Goal: Task Accomplishment & Management: Manage account settings

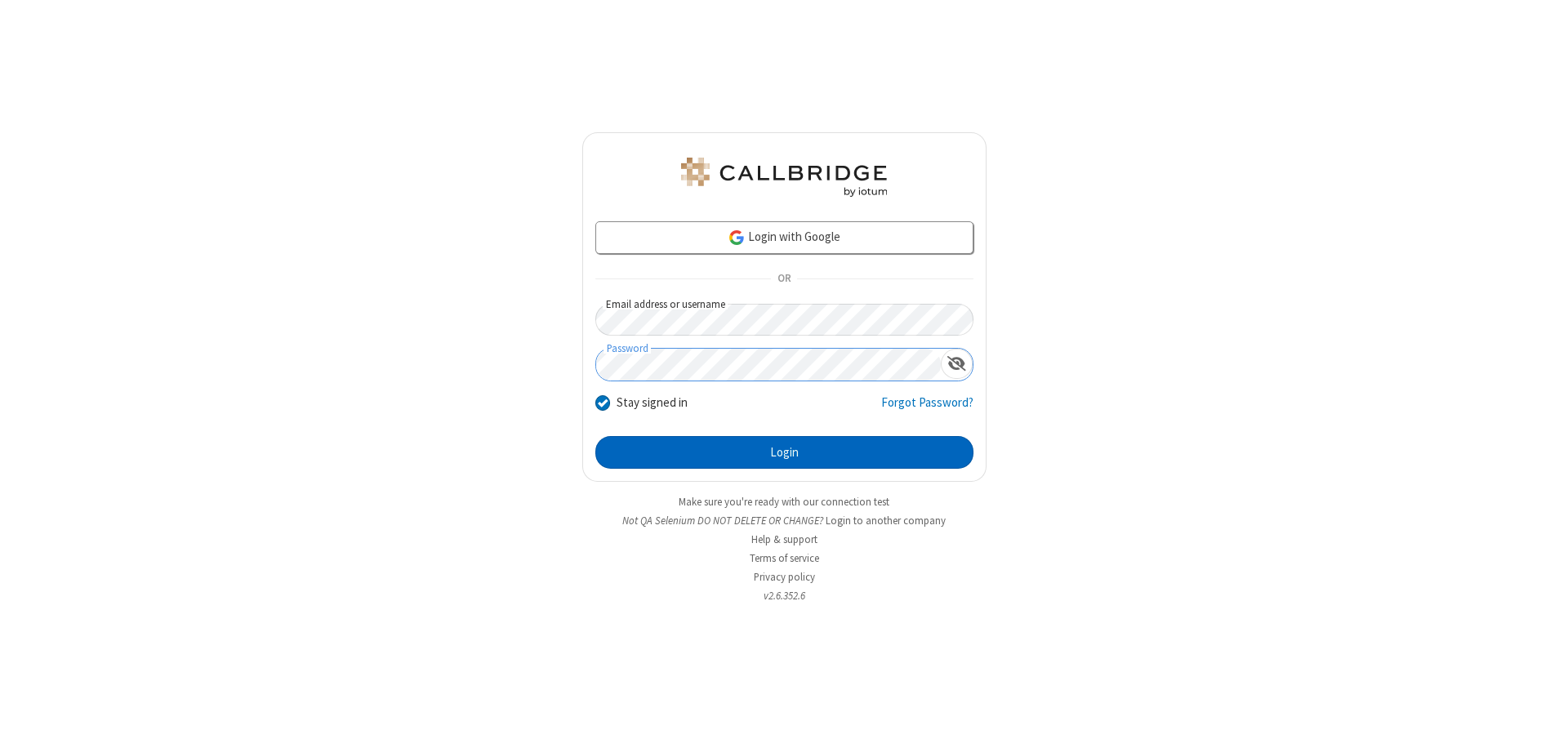
click at [784, 452] on button "Login" at bounding box center [785, 452] width 378 height 32
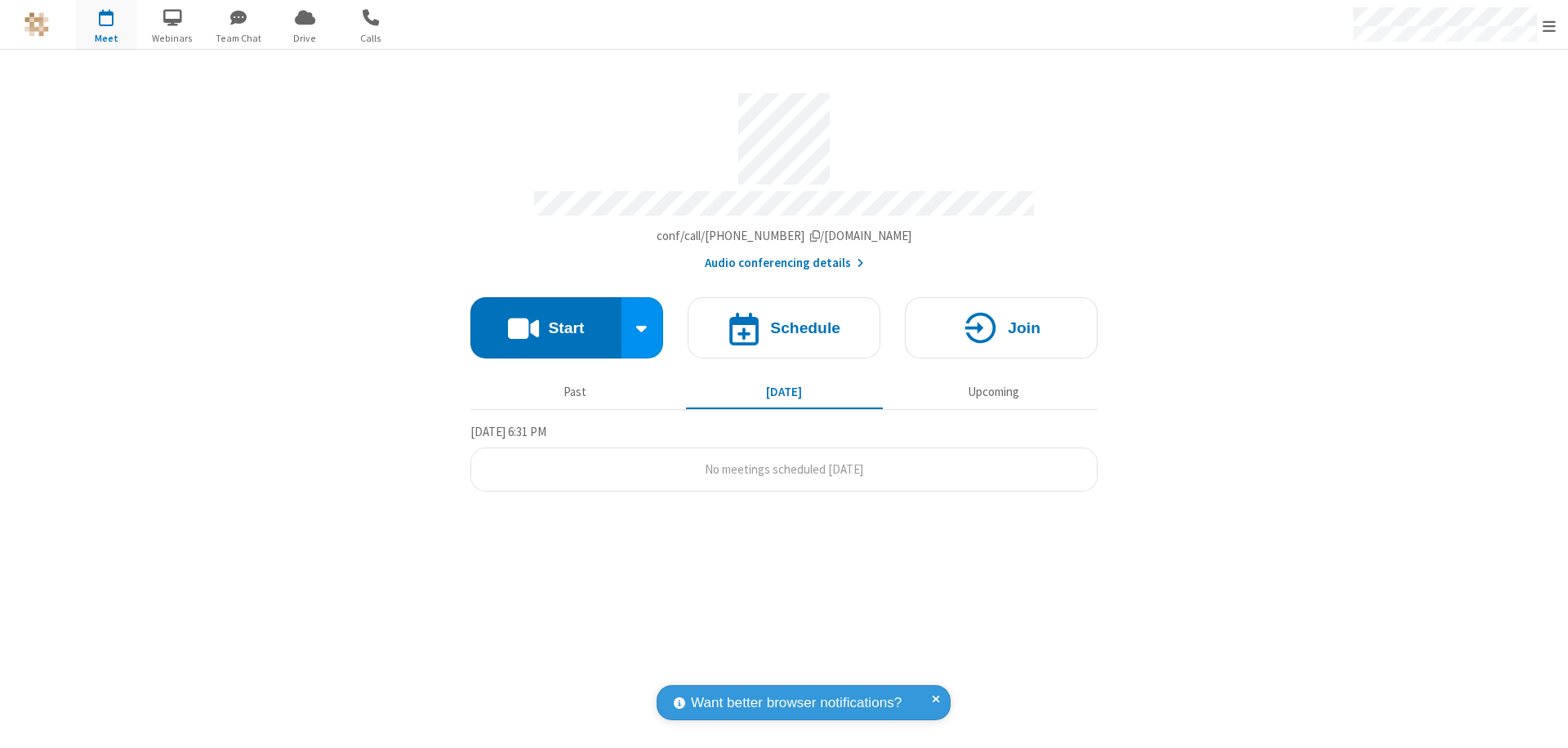
click at [1549, 25] on span "Open menu" at bounding box center [1549, 26] width 13 height 17
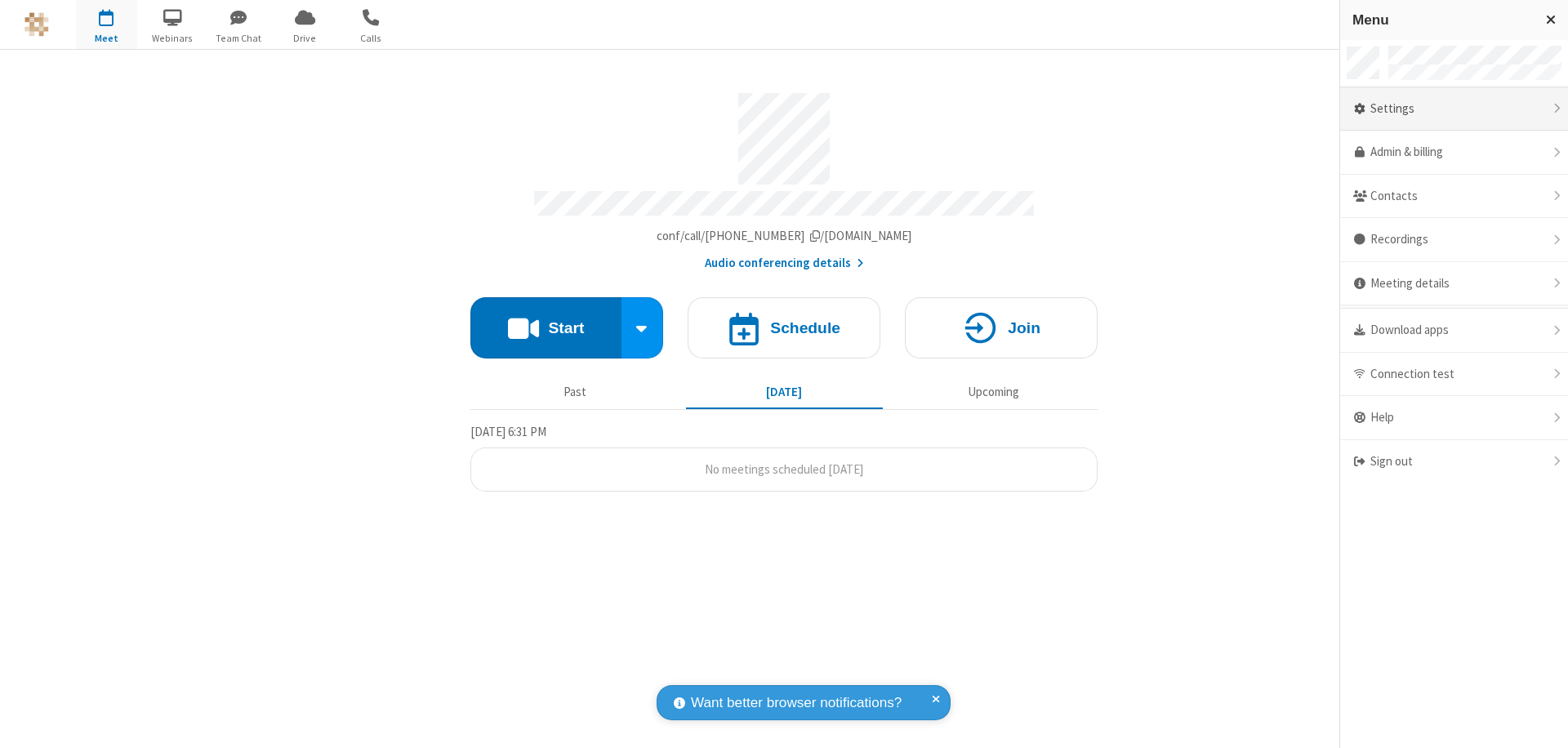
click at [1454, 108] on div "Settings" at bounding box center [1454, 109] width 228 height 44
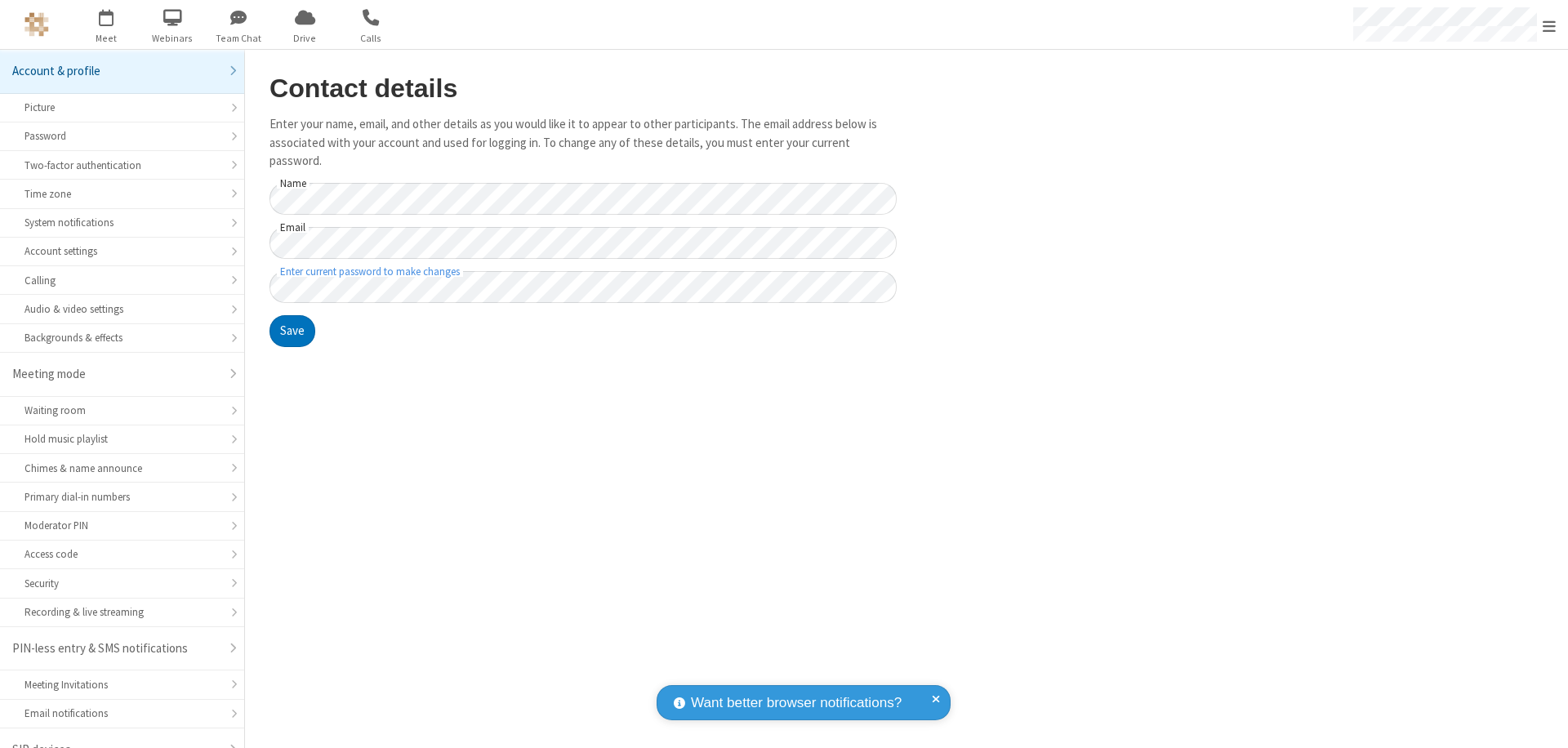
scroll to position [23, 0]
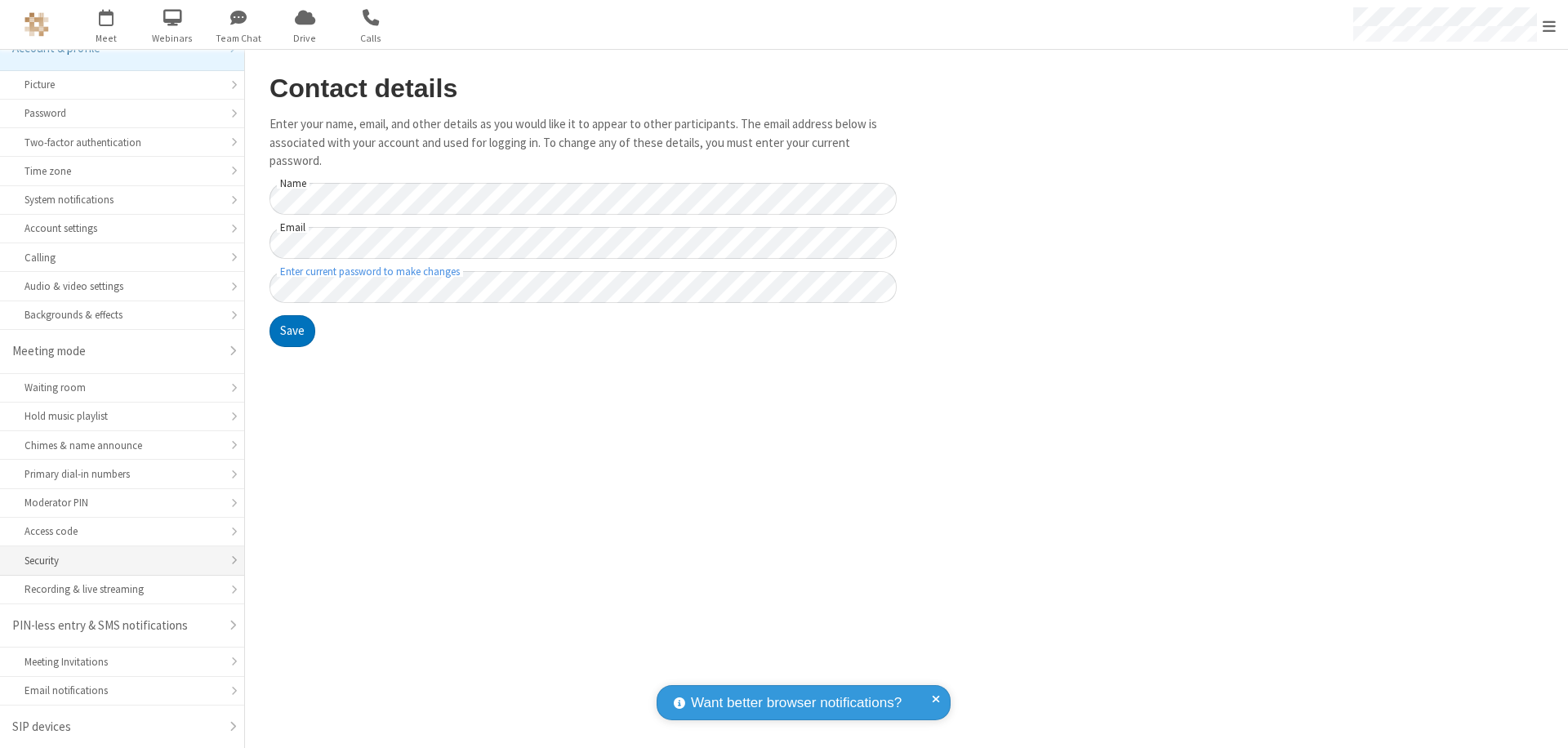
click at [116, 561] on div "Security" at bounding box center [121, 561] width 196 height 16
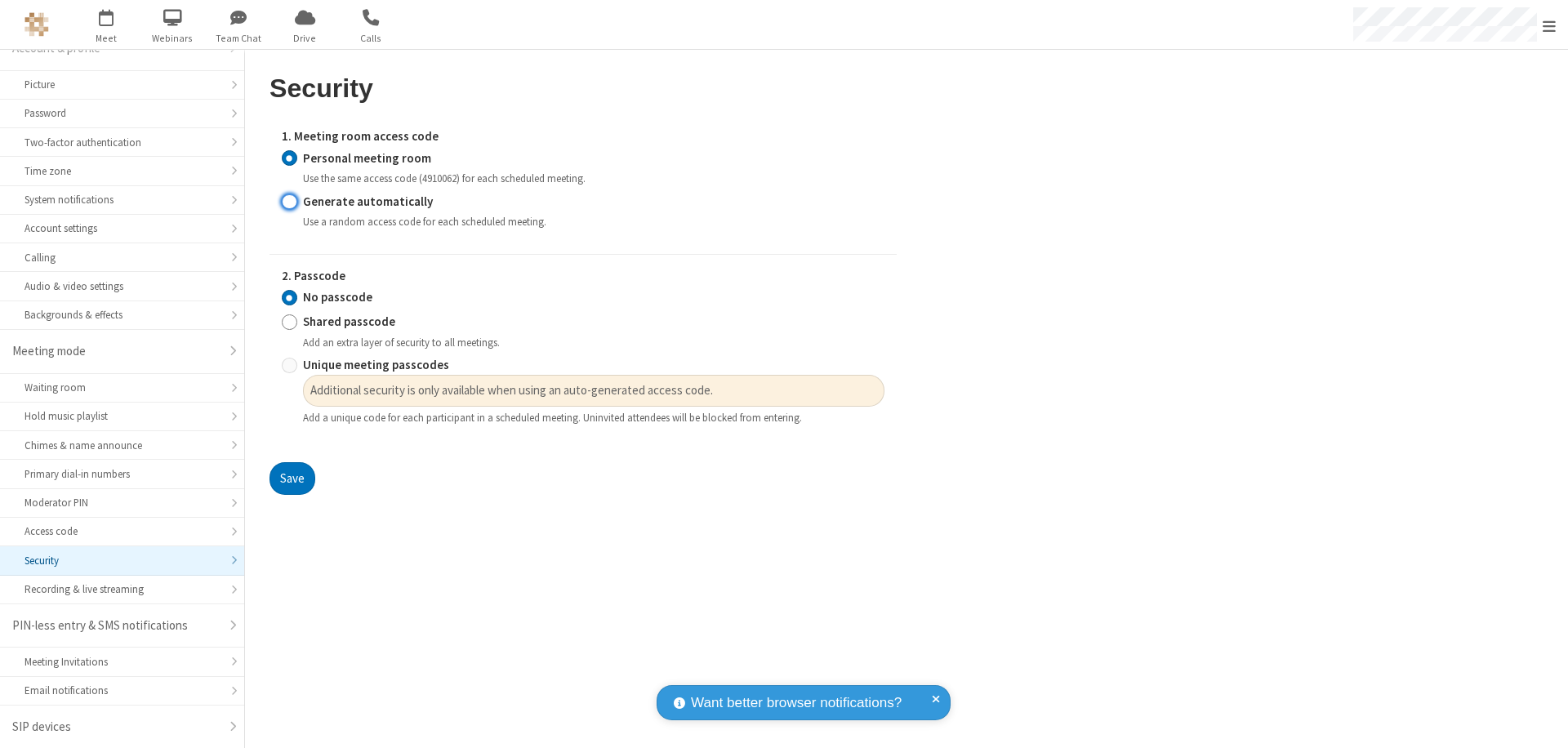
click at [289, 201] on input "Generate automatically" at bounding box center [289, 201] width 16 height 18
radio input "true"
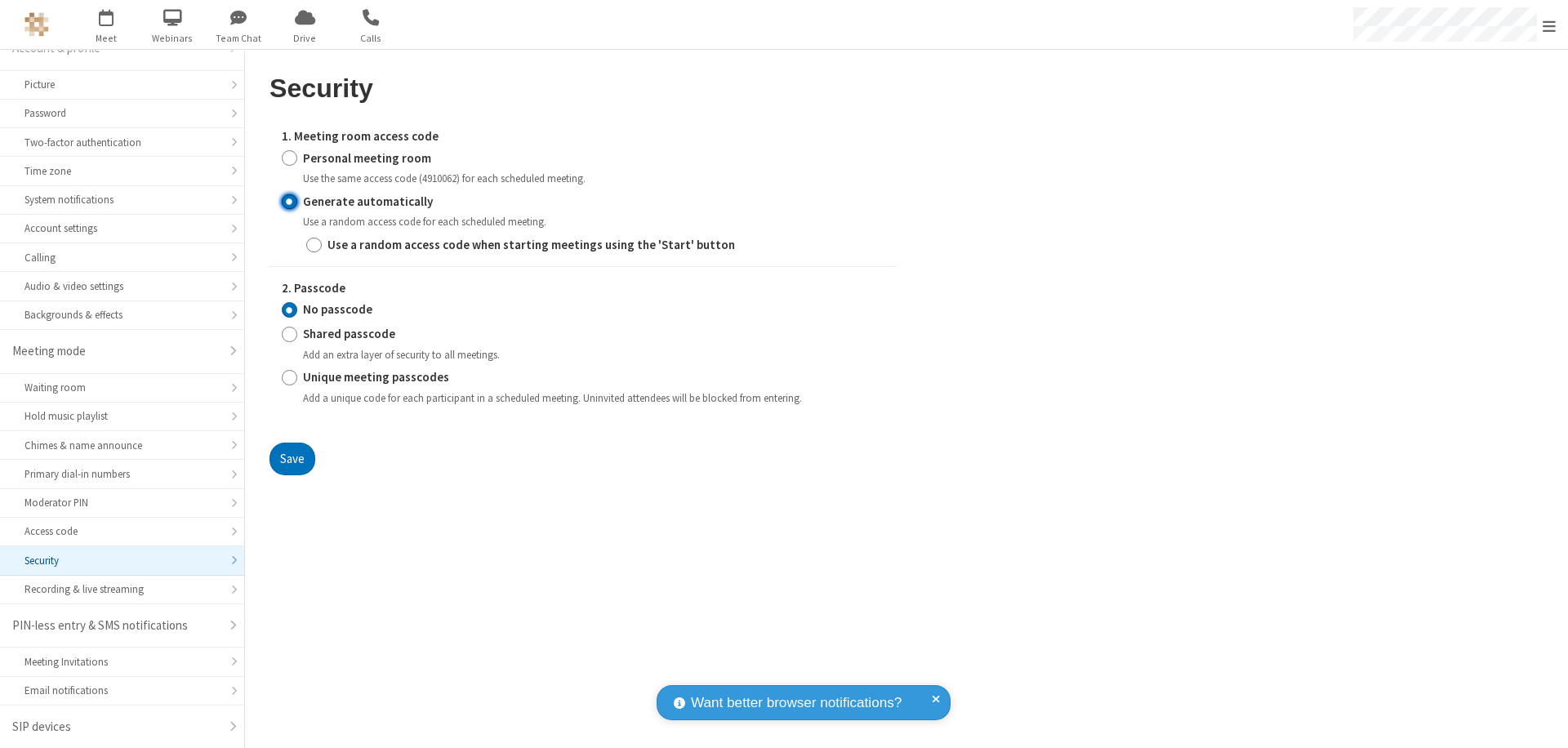
click at [289, 334] on input "Shared passcode" at bounding box center [289, 335] width 16 height 18
radio input "true"
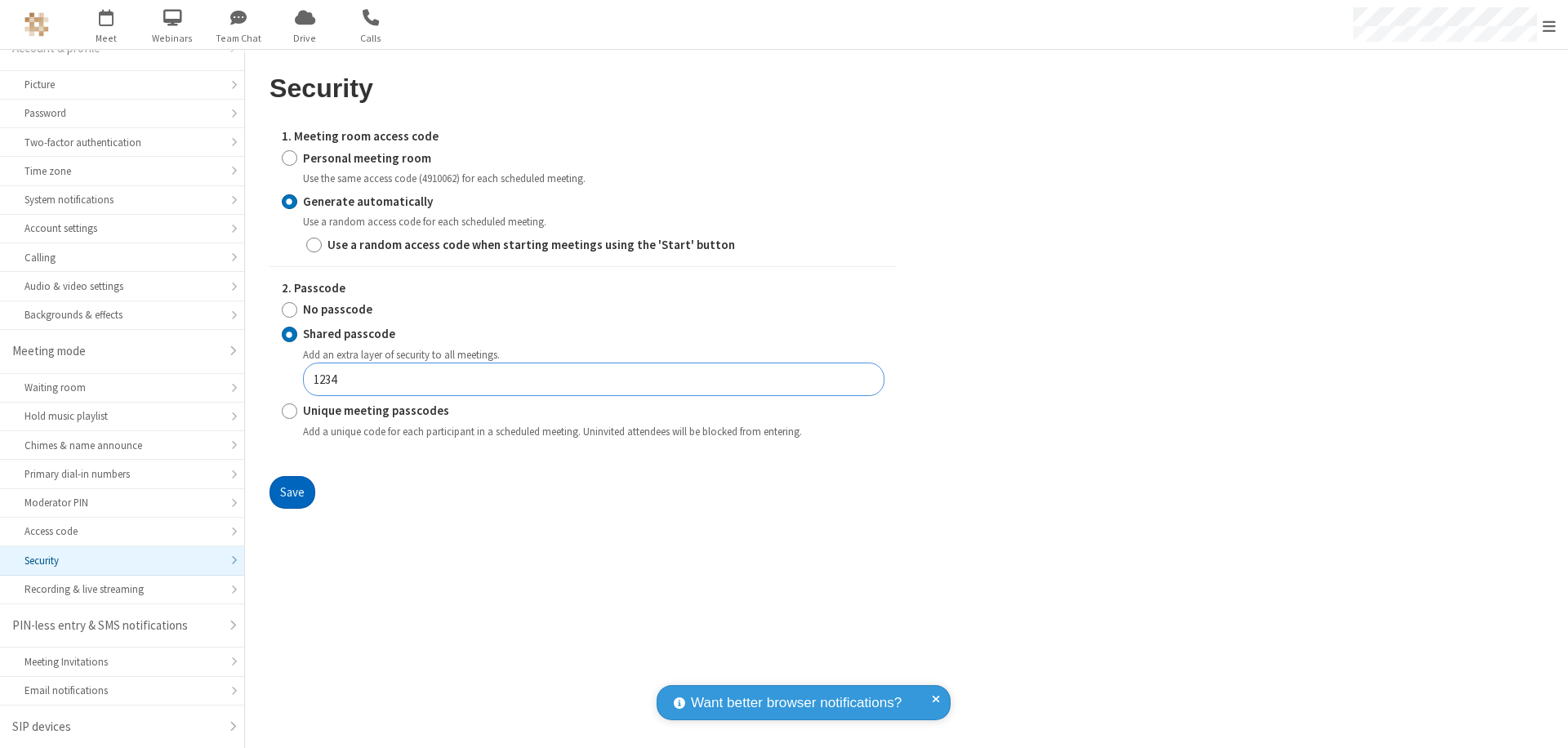
type input "1234"
click at [292, 492] on button "Save" at bounding box center [292, 492] width 45 height 32
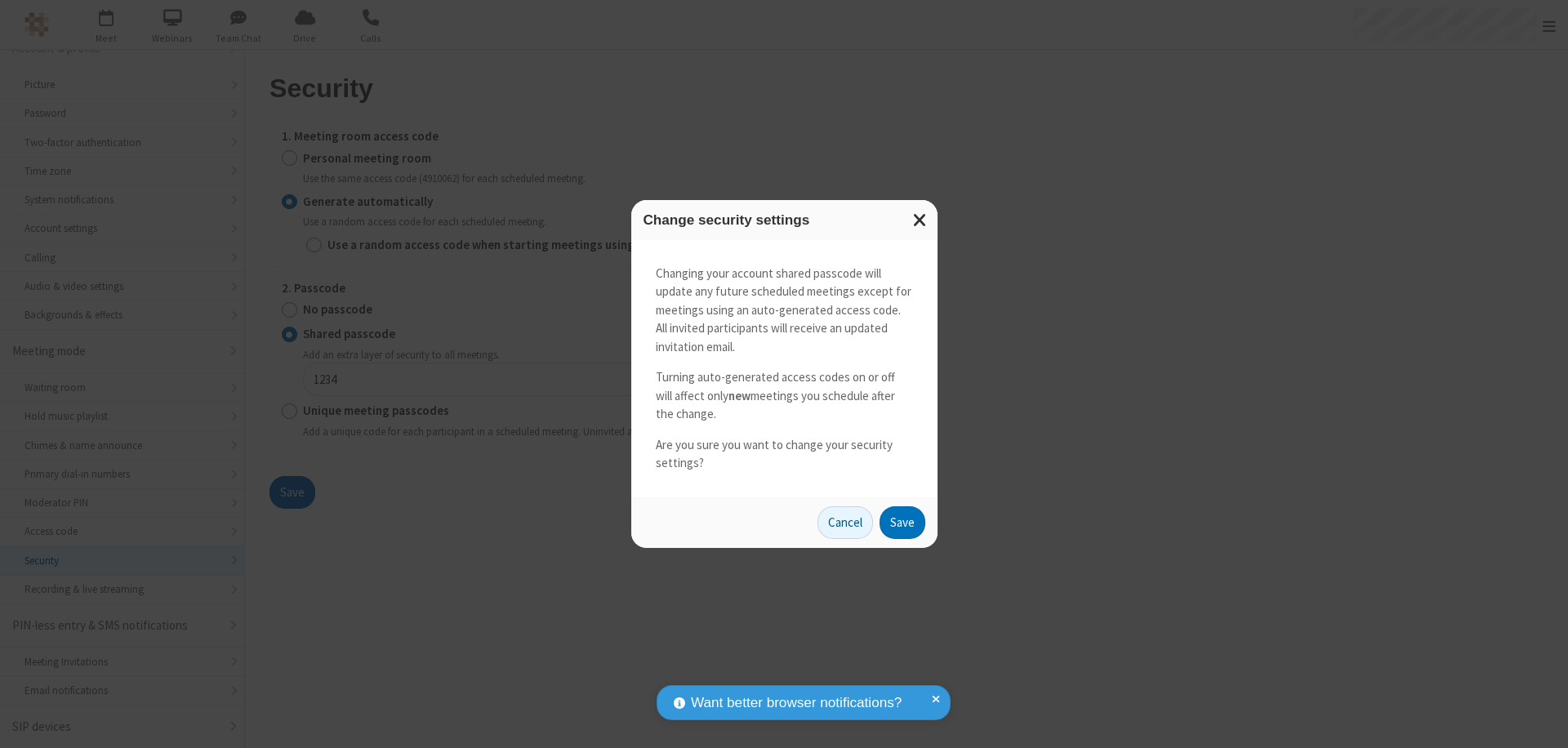
click at [902, 522] on button "Save" at bounding box center [902, 522] width 45 height 32
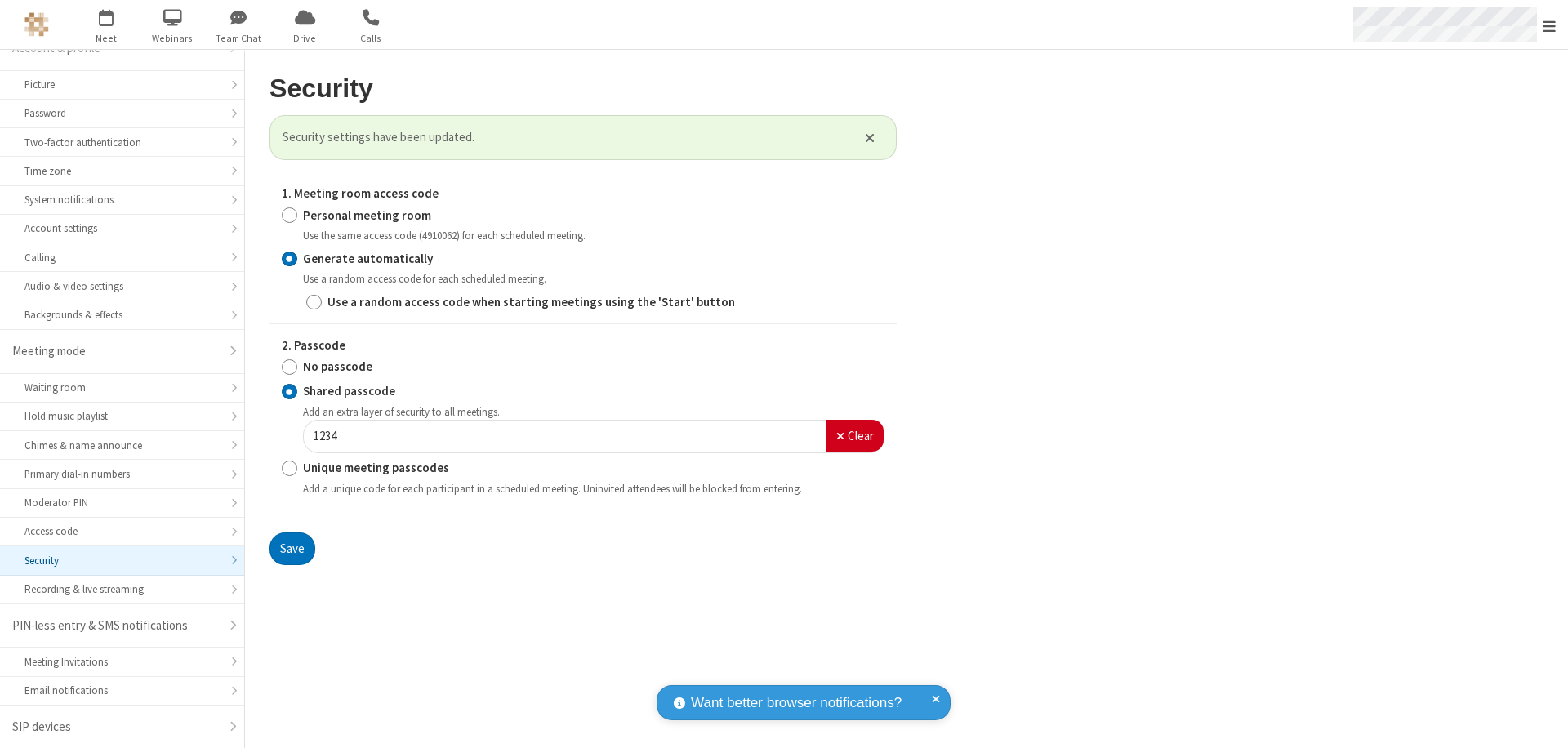
click at [1549, 25] on span "Open menu" at bounding box center [1549, 26] width 13 height 17
click at [107, 24] on span "button" at bounding box center [107, 18] width 61 height 28
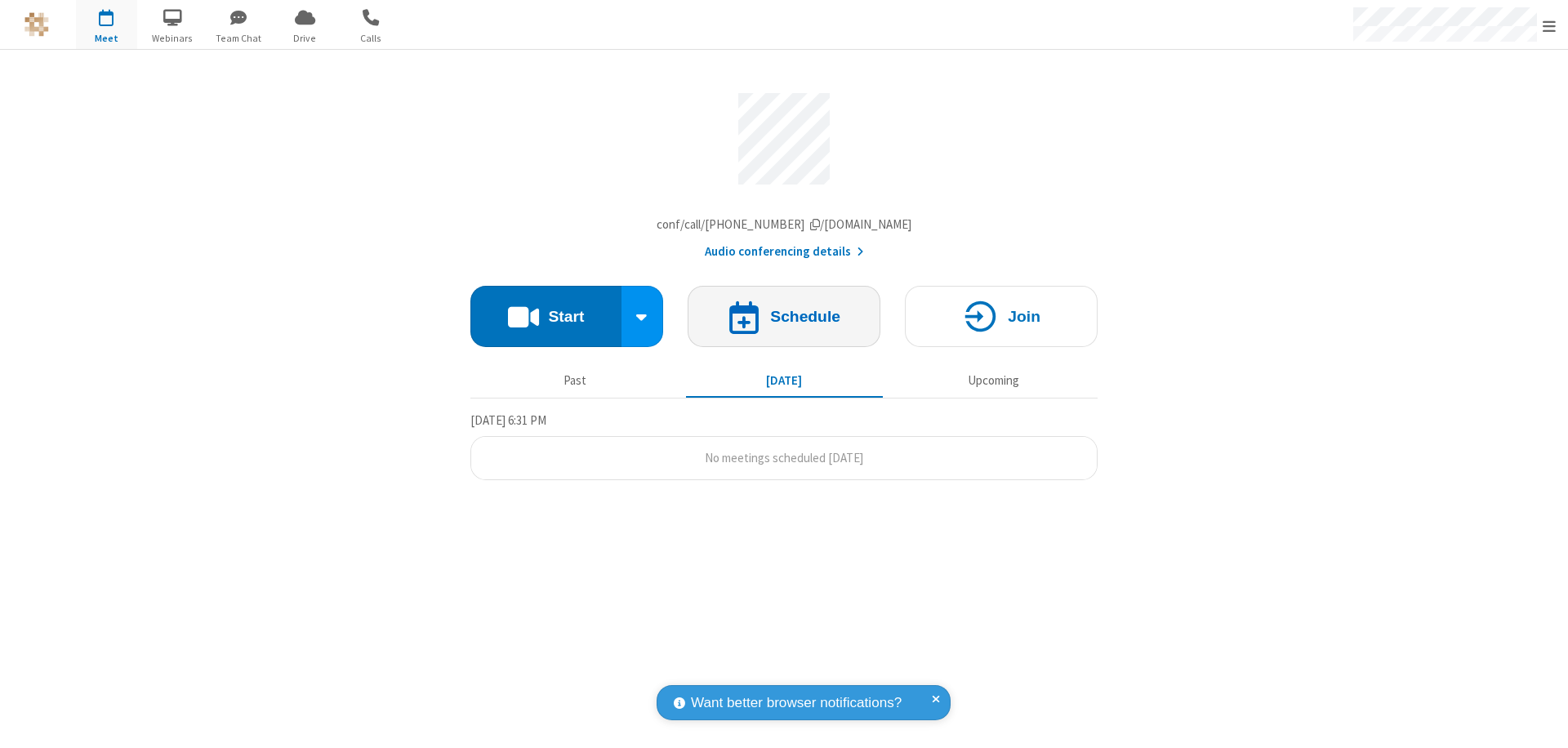
click at [784, 321] on h4 "Schedule" at bounding box center [805, 316] width 70 height 16
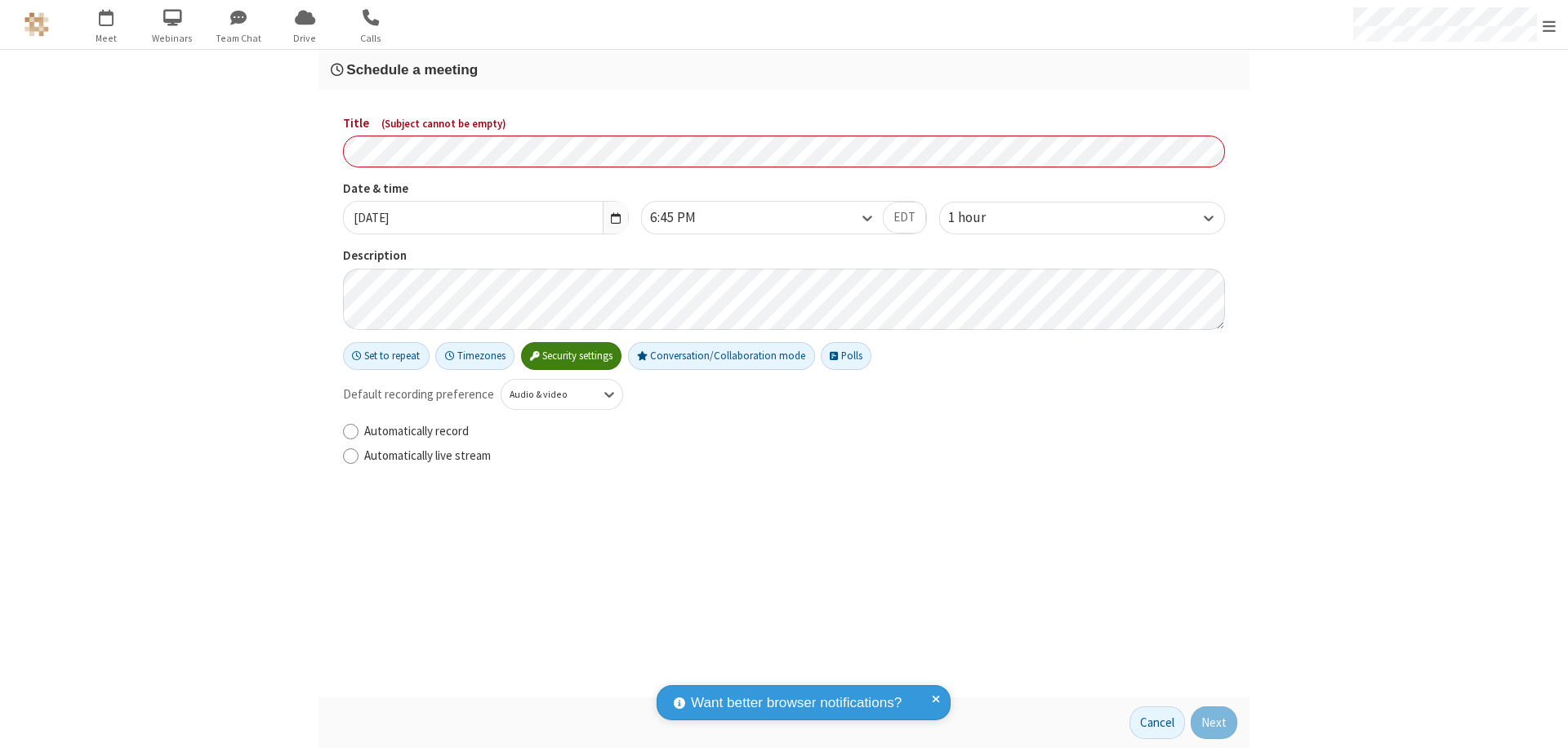
click at [784, 70] on h3 "Schedule a meeting" at bounding box center [784, 70] width 906 height 16
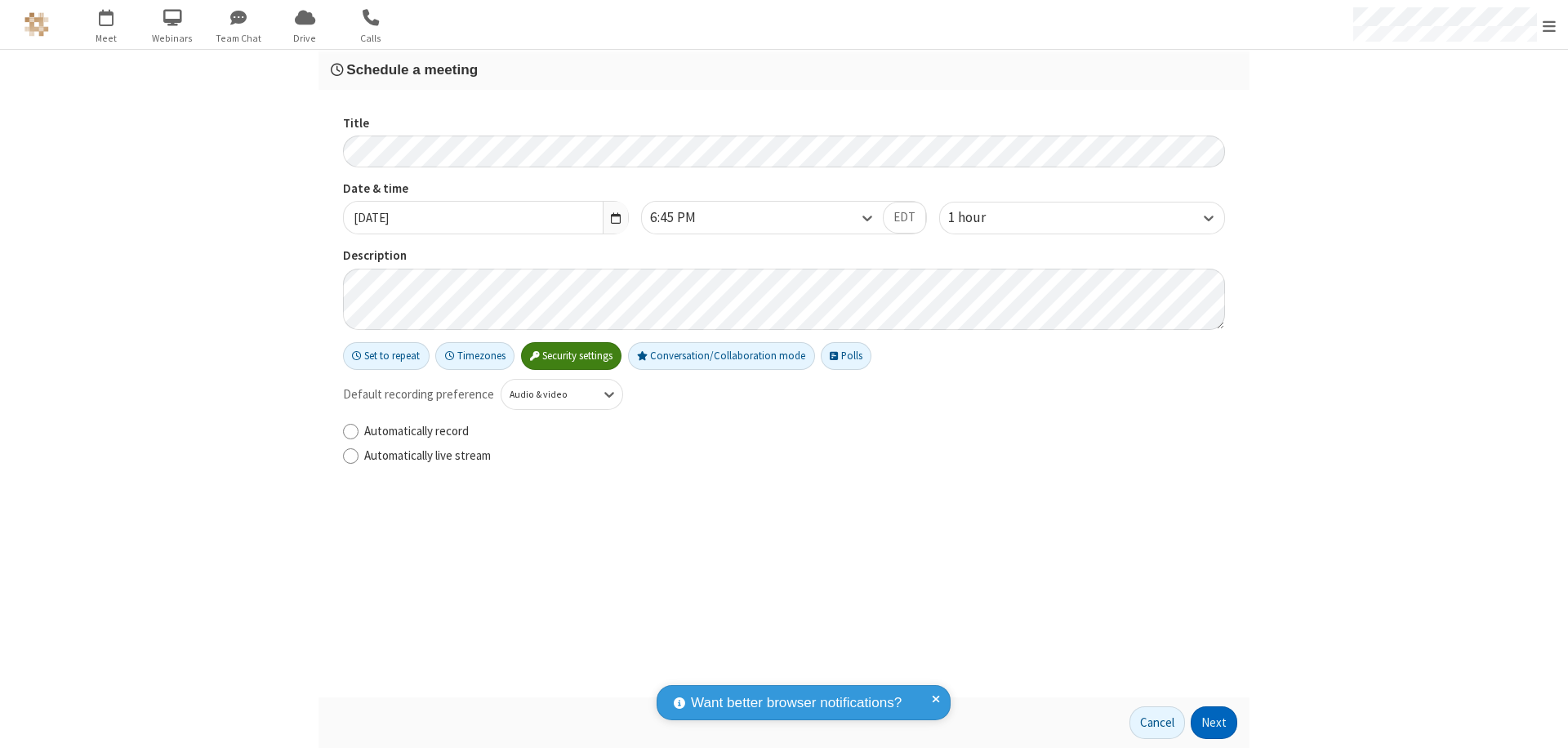
click at [1215, 723] on button "Next" at bounding box center [1214, 722] width 46 height 32
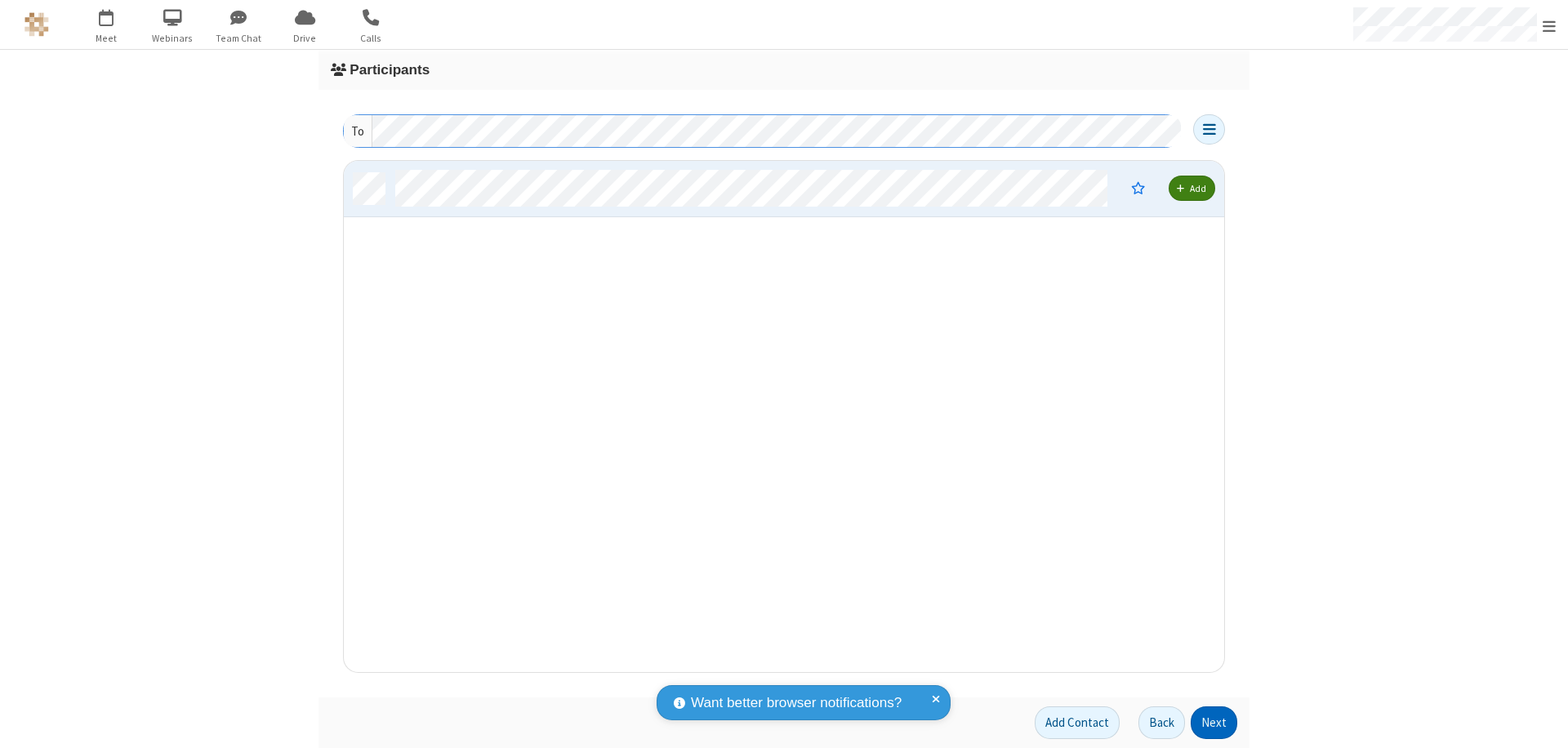
click at [1215, 723] on button "Next" at bounding box center [1214, 722] width 46 height 32
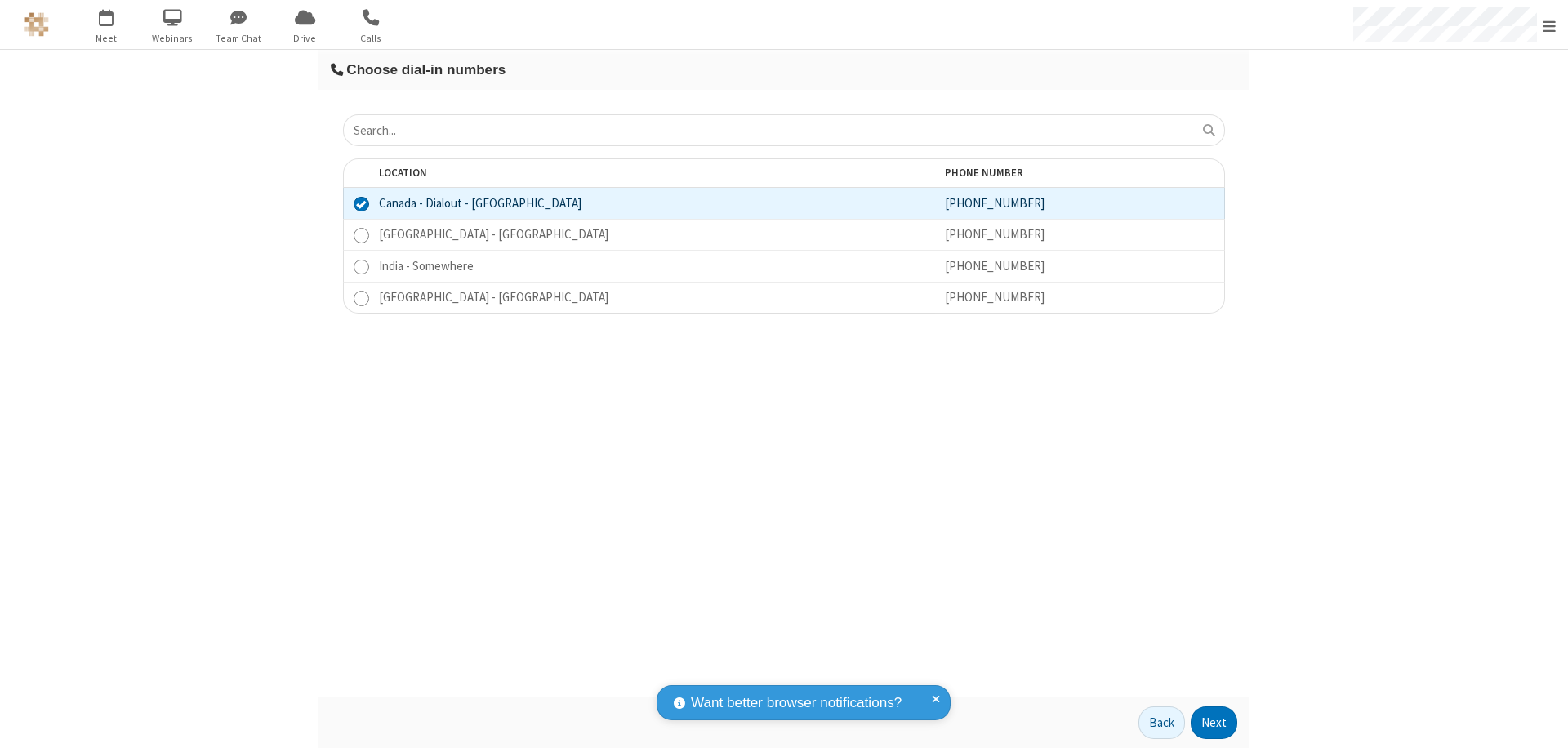
click at [1215, 723] on button "Next" at bounding box center [1214, 722] width 46 height 32
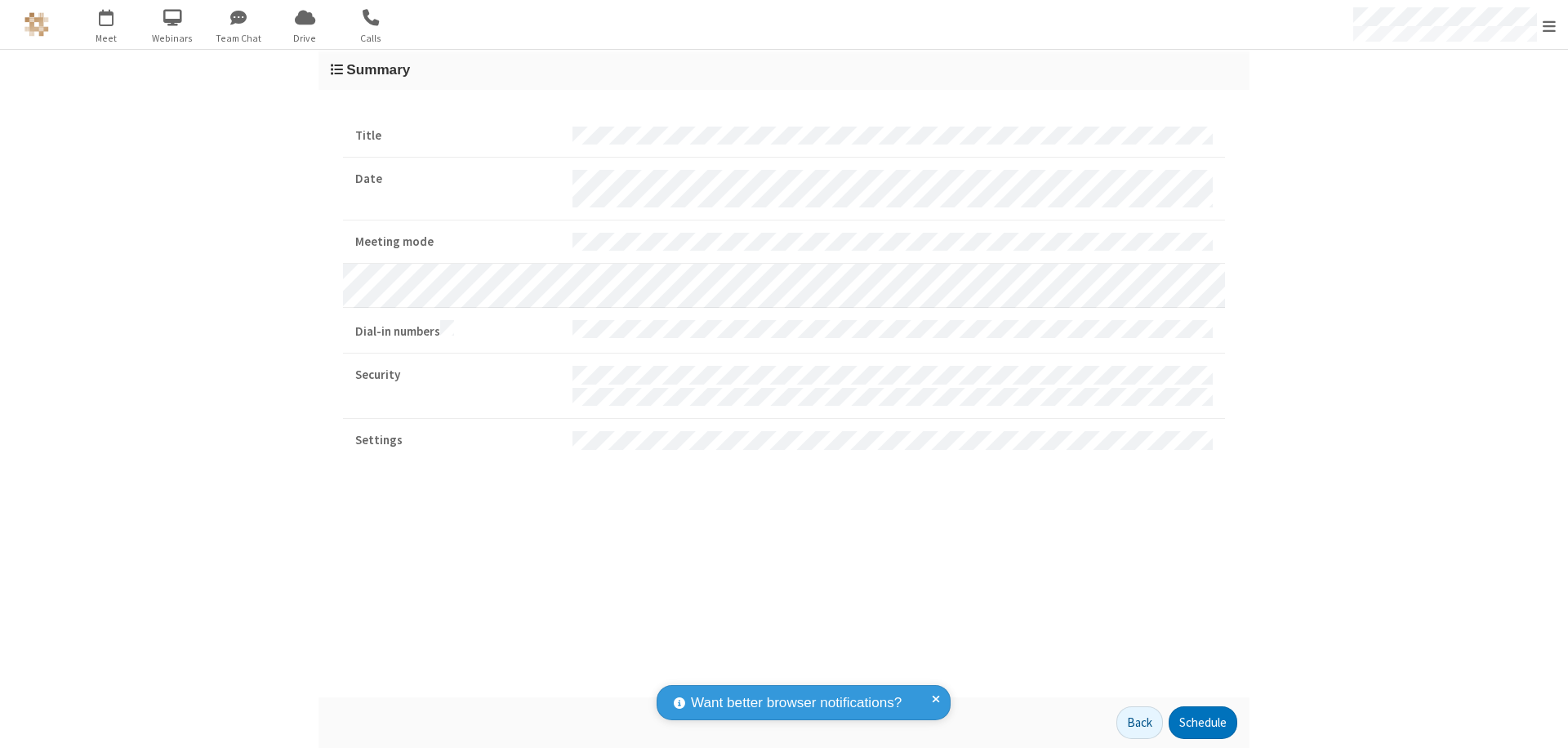
click at [1202, 723] on button "Schedule" at bounding box center [1203, 722] width 69 height 32
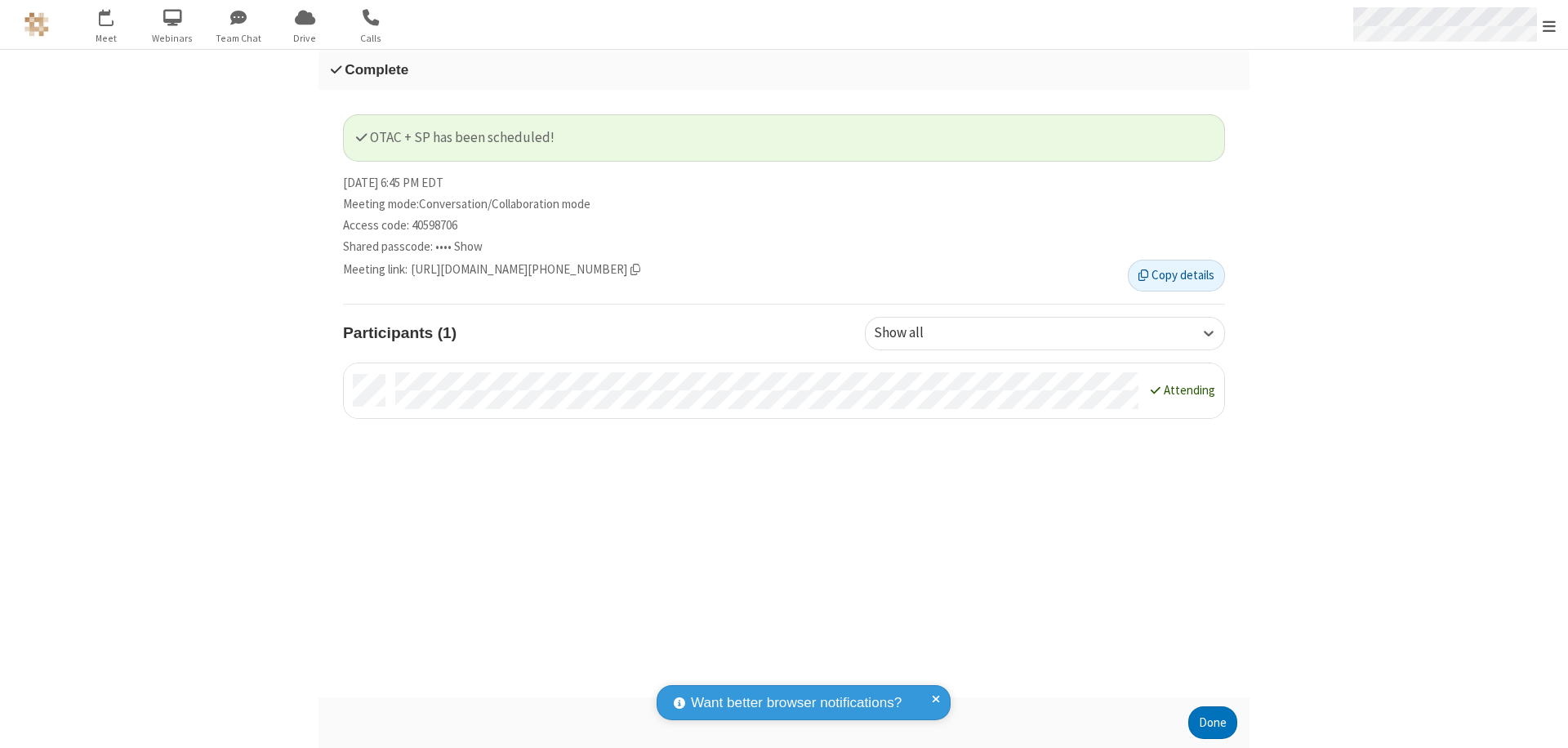
click at [1549, 24] on span "Open menu" at bounding box center [1549, 26] width 13 height 17
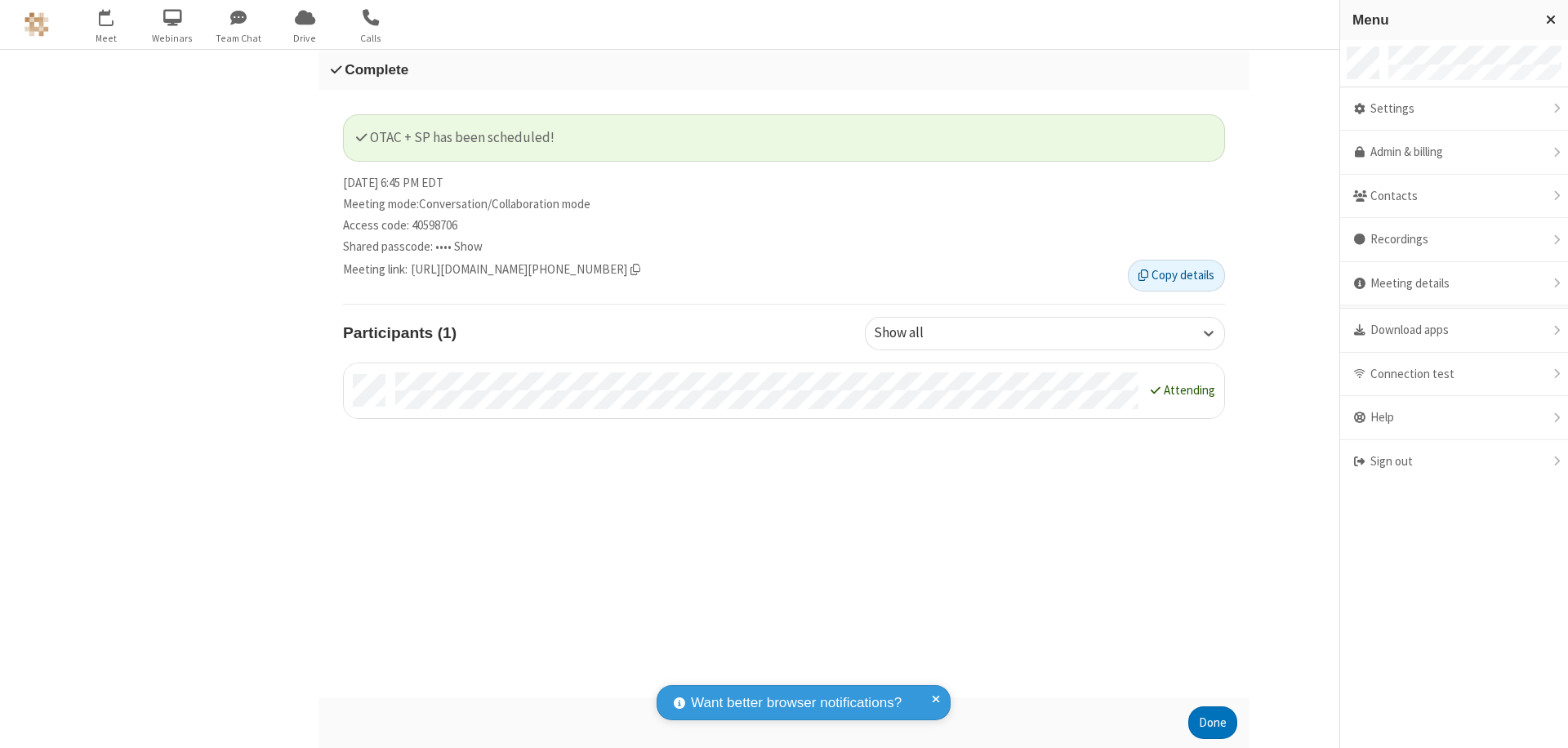
click at [1440, 462] on div "Sign out" at bounding box center [1454, 462] width 228 height 44
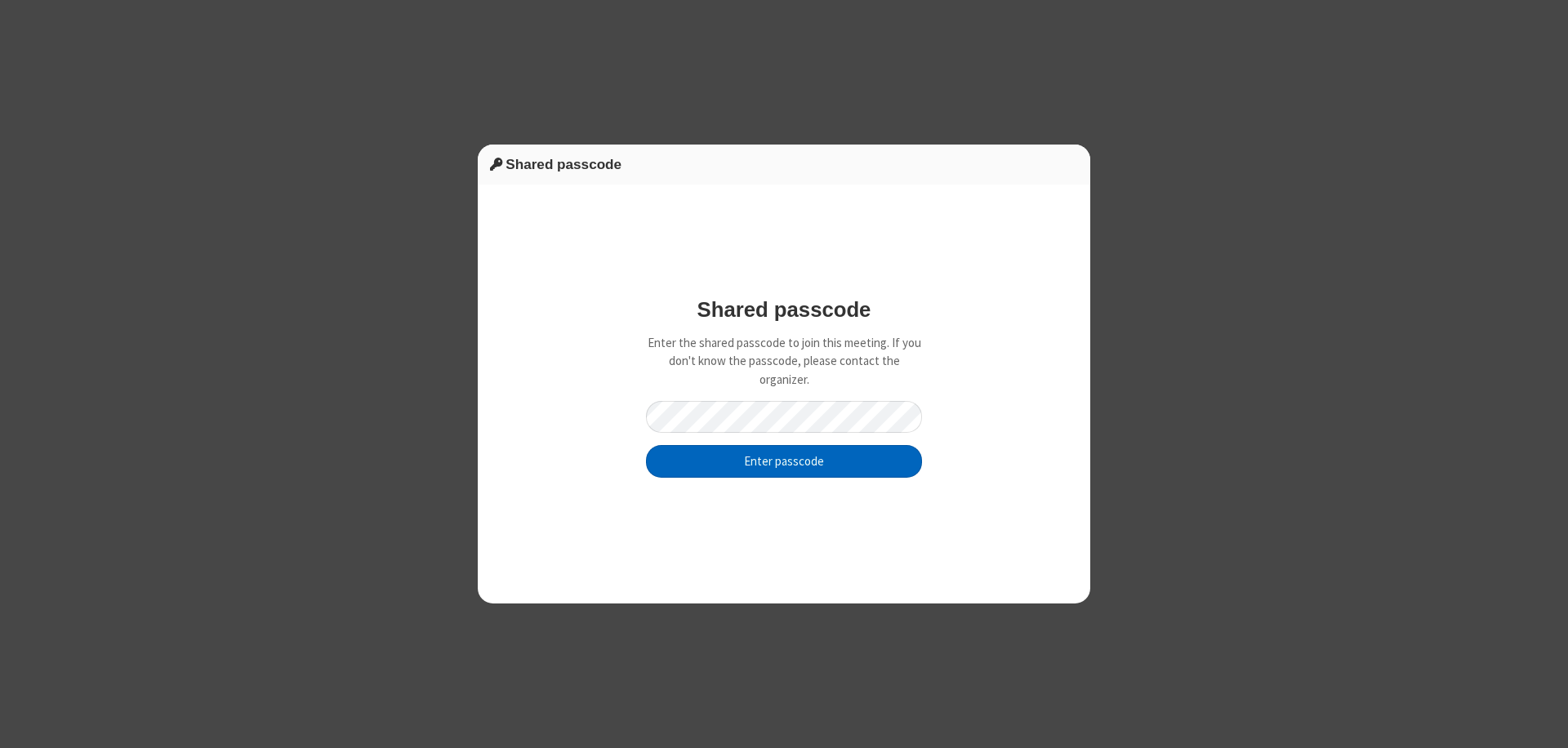
click at [784, 461] on button "Enter passcode" at bounding box center [784, 461] width 276 height 32
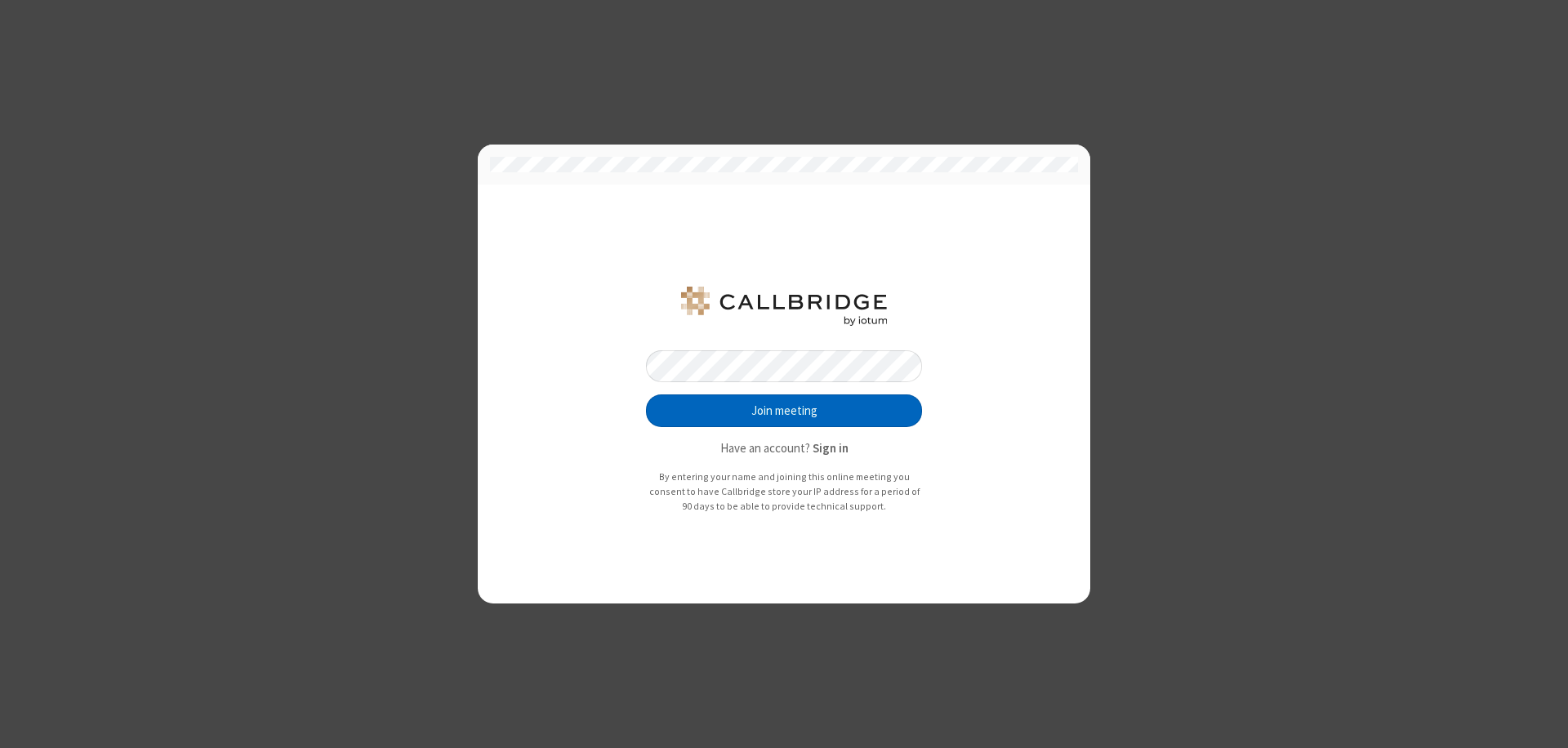
click at [784, 411] on button "Join meeting" at bounding box center [784, 411] width 276 height 32
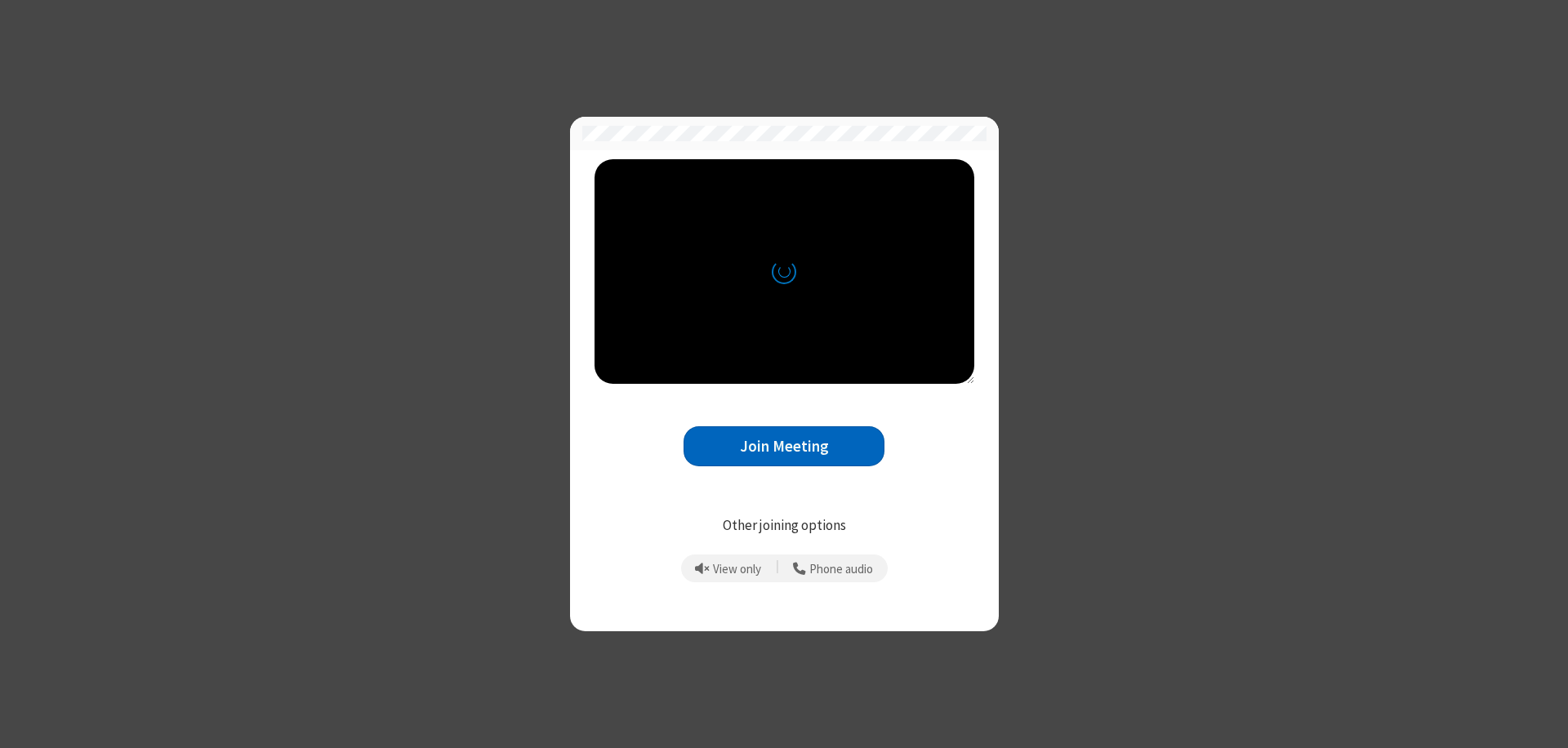
click at [784, 446] on button "Join Meeting" at bounding box center [784, 446] width 201 height 40
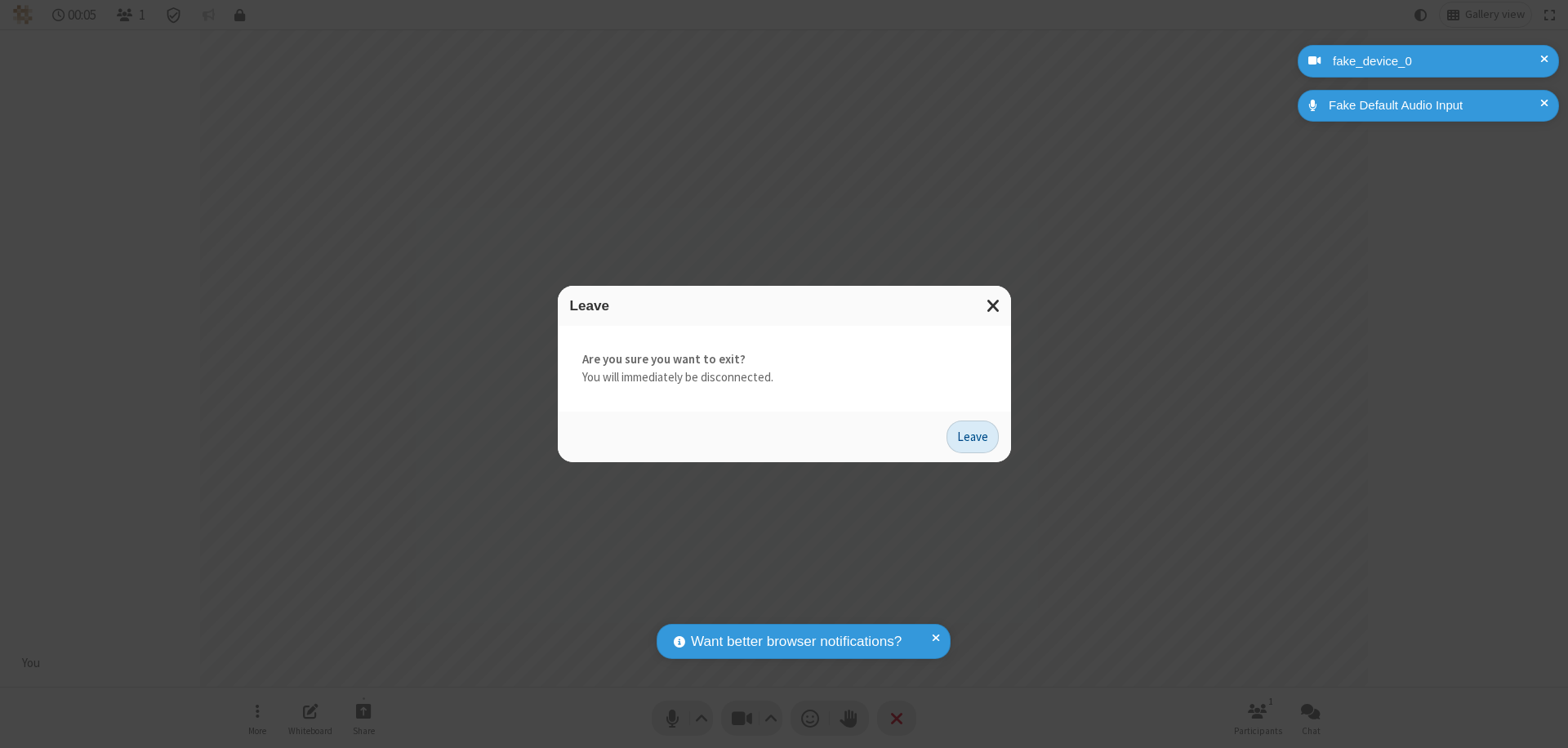
click at [973, 437] on button "Leave" at bounding box center [973, 437] width 52 height 32
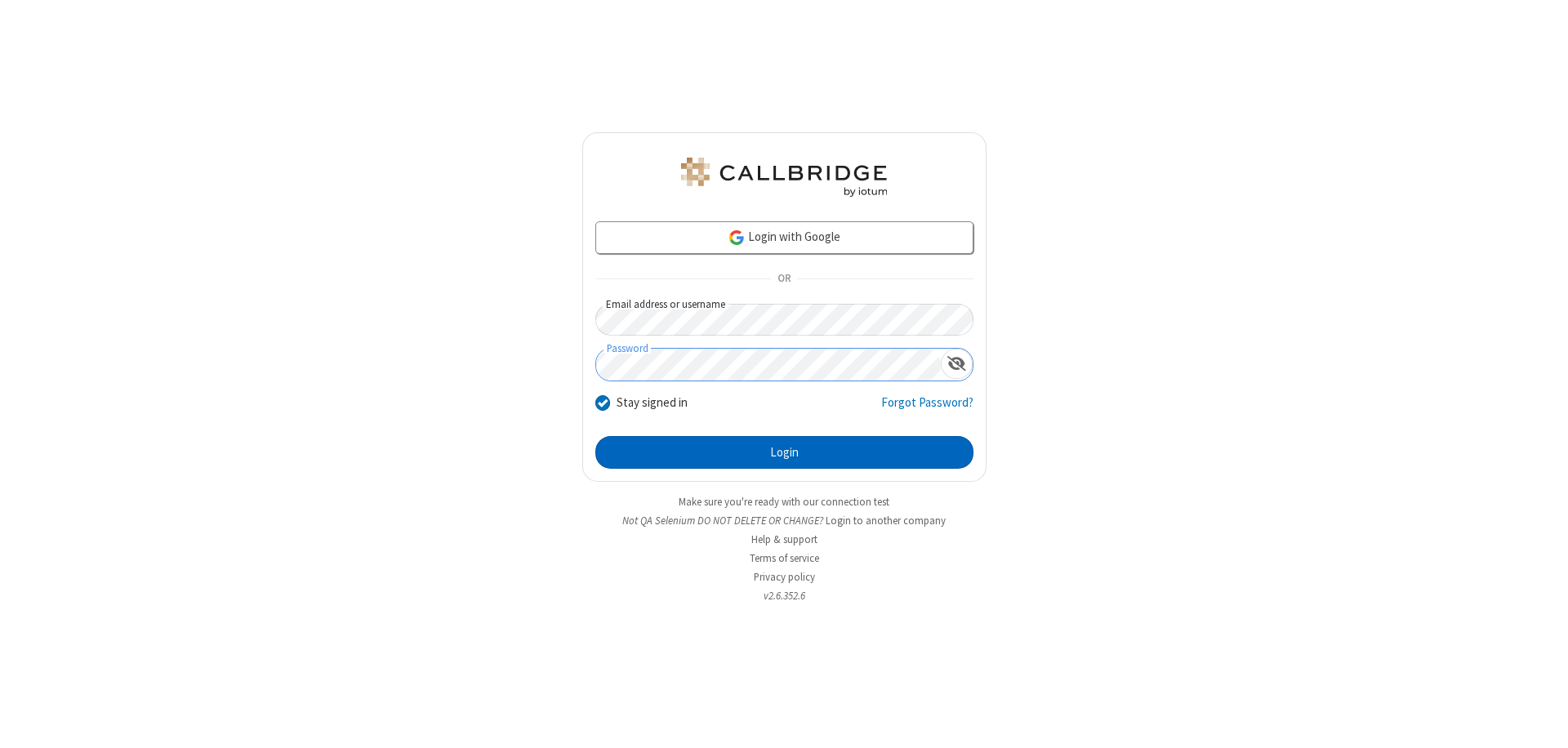
click at [784, 452] on button "Login" at bounding box center [785, 452] width 378 height 32
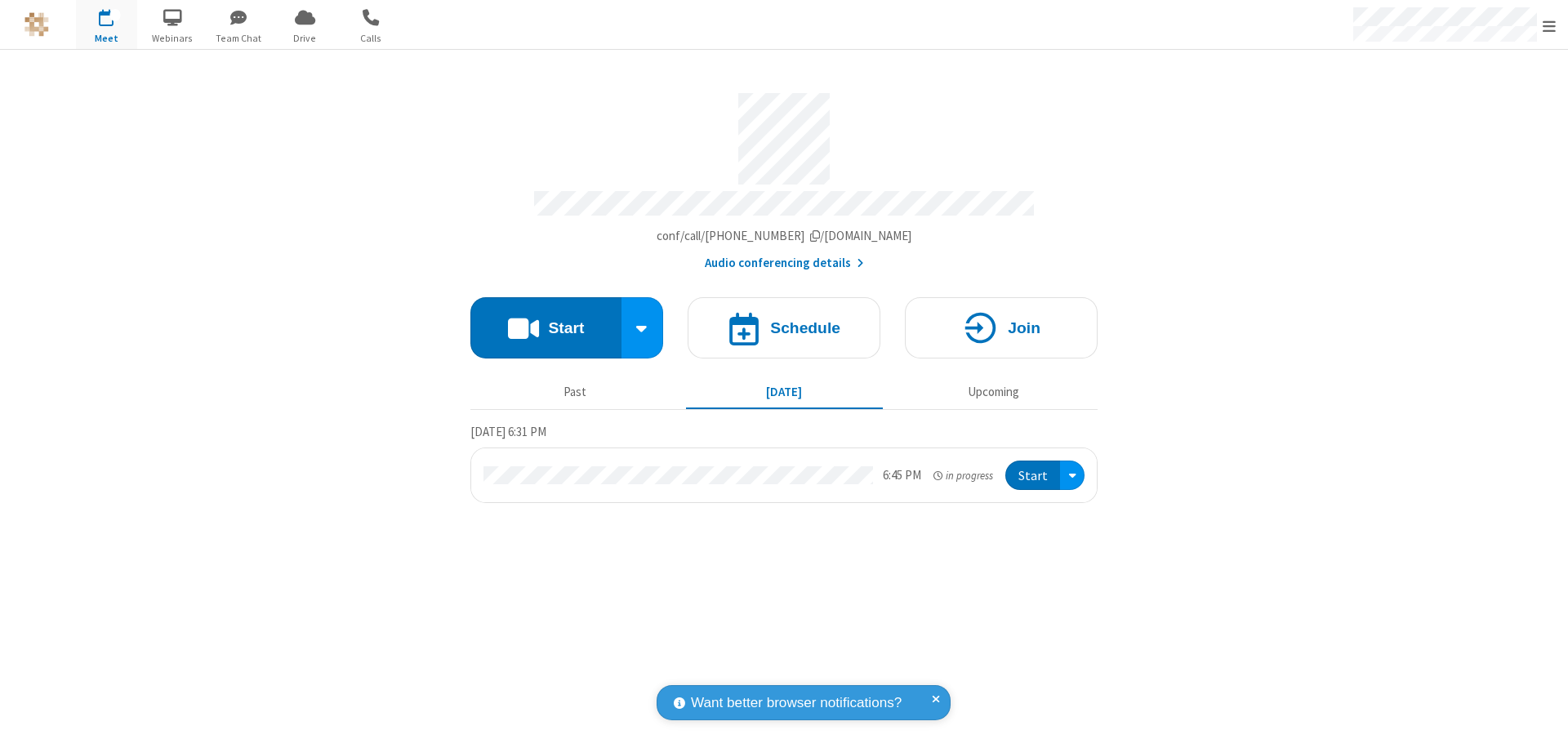
click at [1549, 25] on span "Open menu" at bounding box center [1549, 26] width 13 height 17
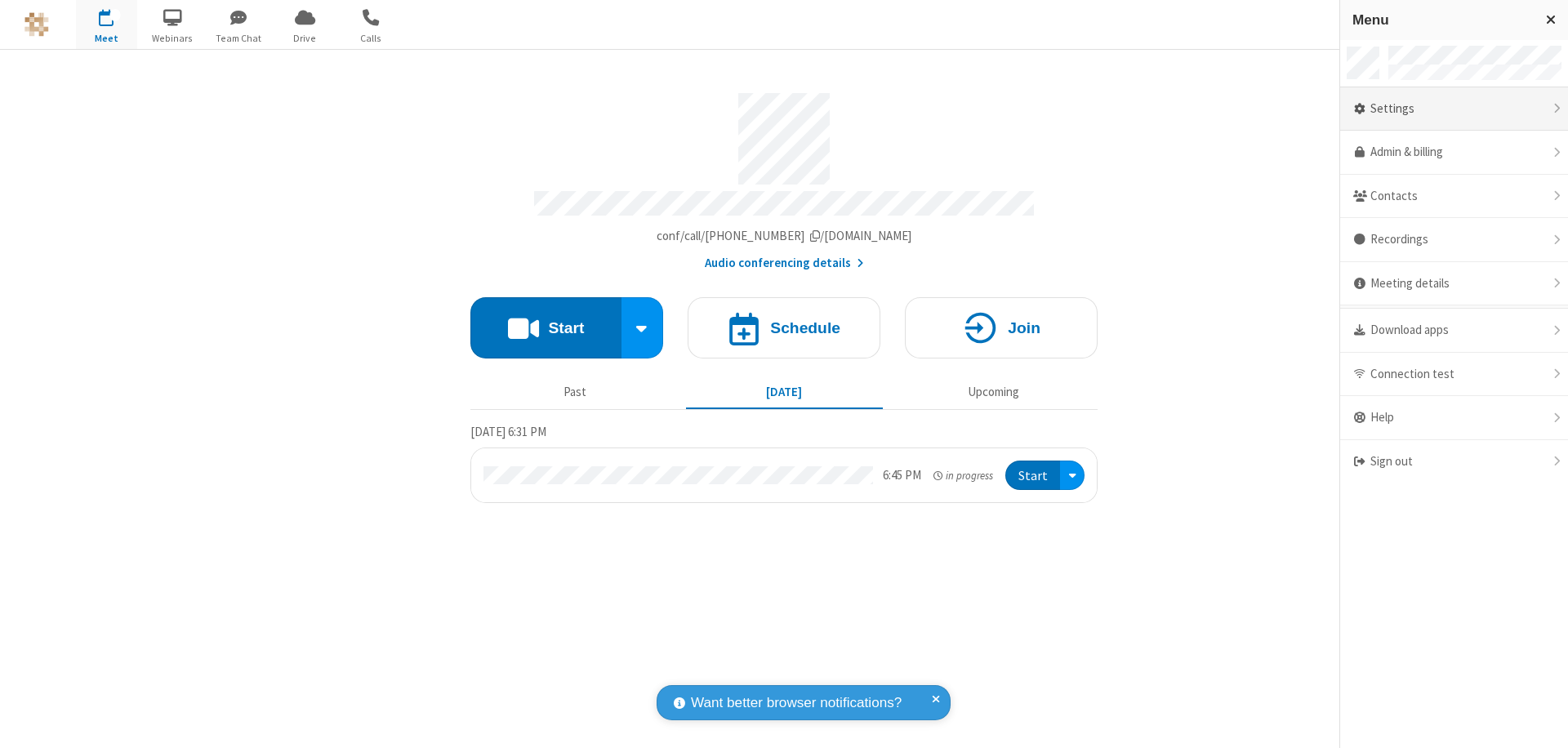
click at [1454, 108] on div "Settings" at bounding box center [1454, 109] width 228 height 44
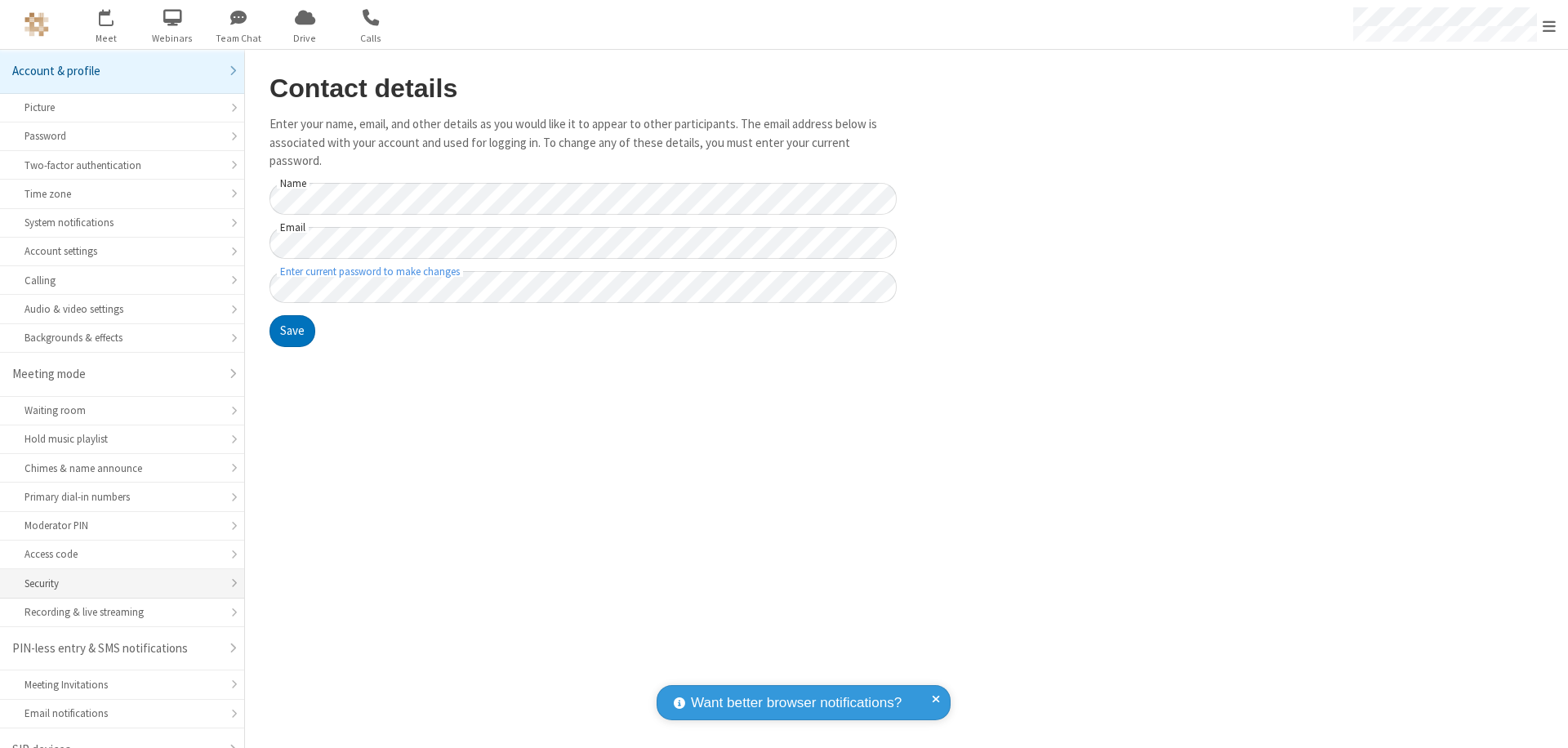
click at [116, 576] on div "Security" at bounding box center [121, 583] width 196 height 16
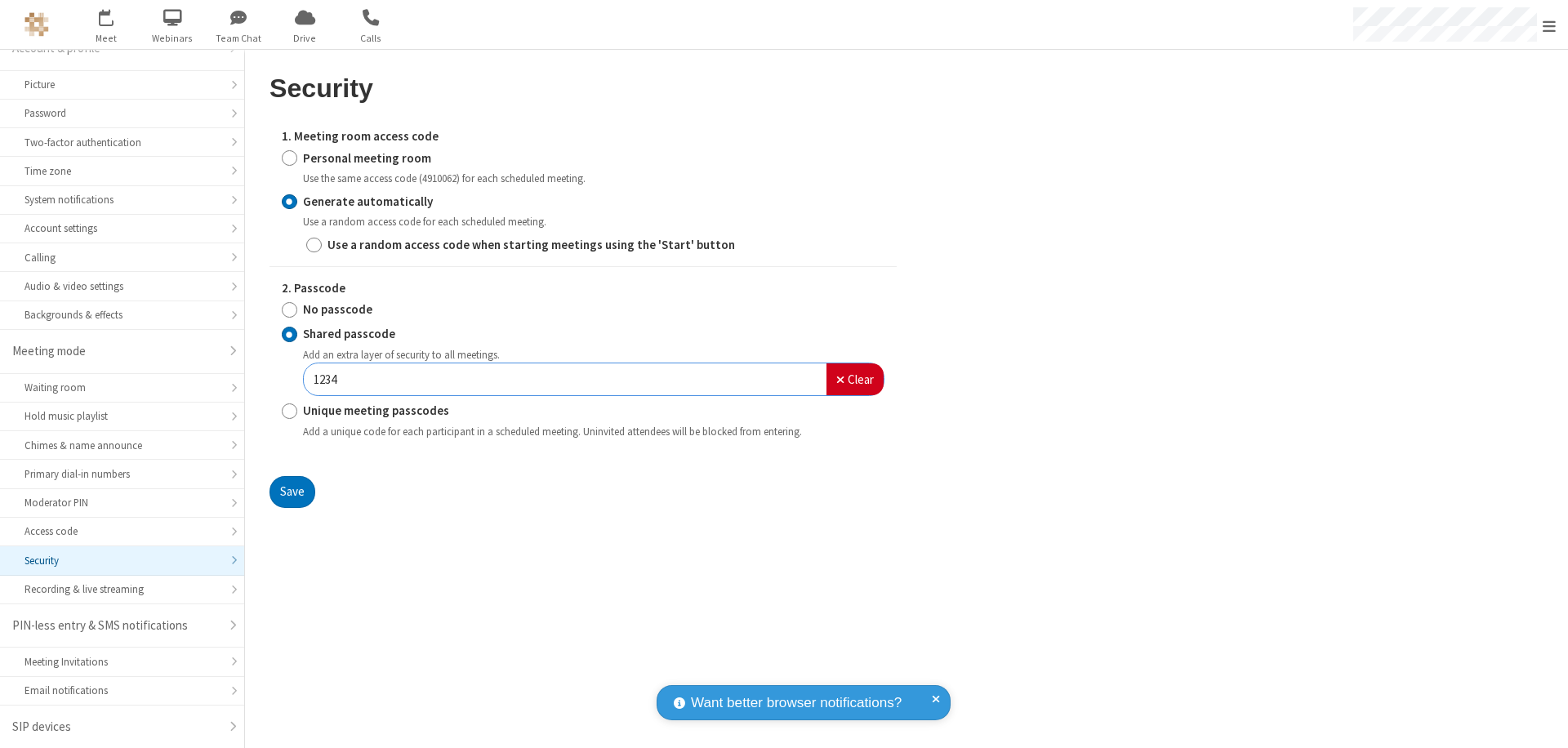
click at [289, 158] on input "Personal meeting room" at bounding box center [289, 158] width 16 height 18
radio input "true"
click at [289, 301] on input "No passcode" at bounding box center [289, 310] width 16 height 18
radio input "true"
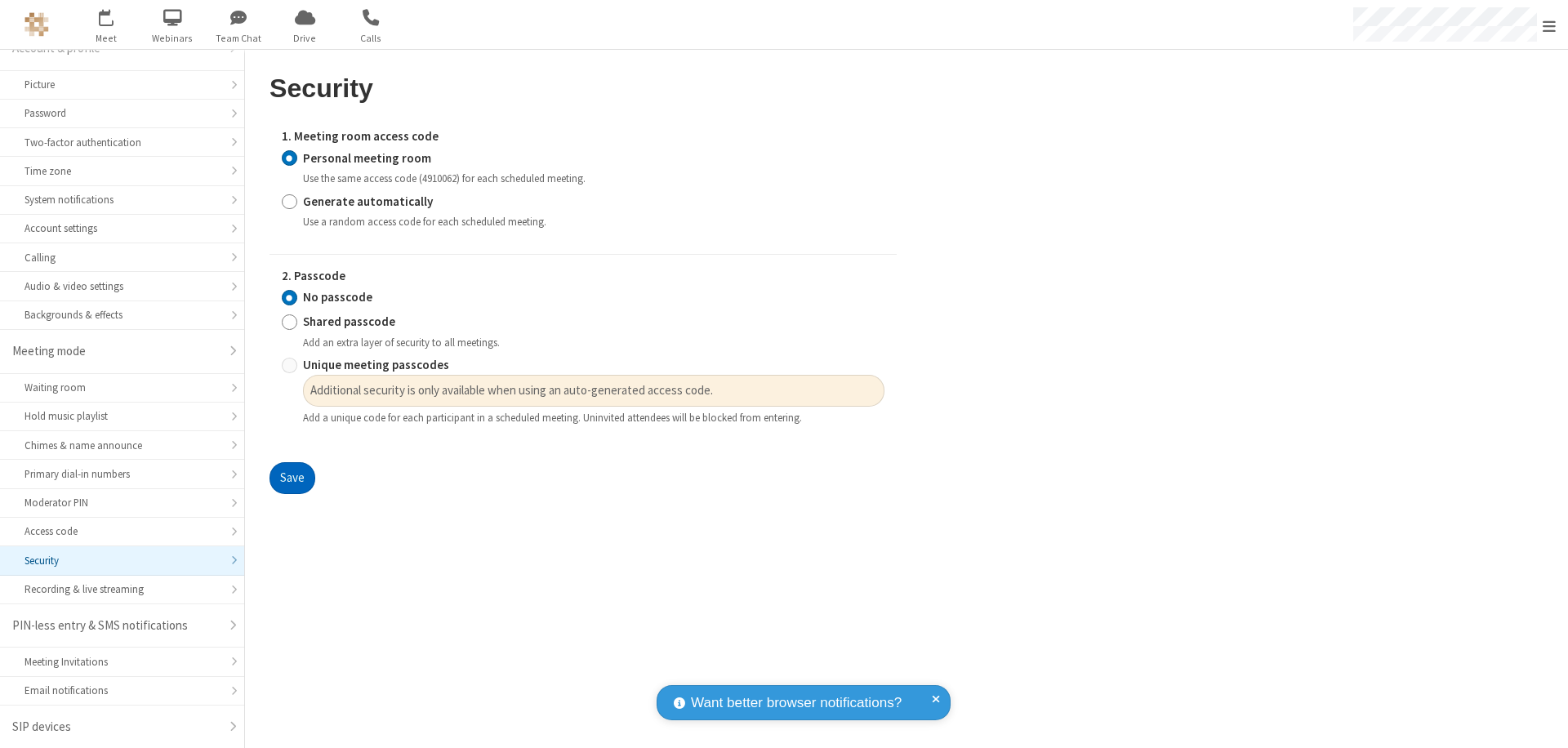
click at [292, 479] on button "Save" at bounding box center [292, 478] width 45 height 32
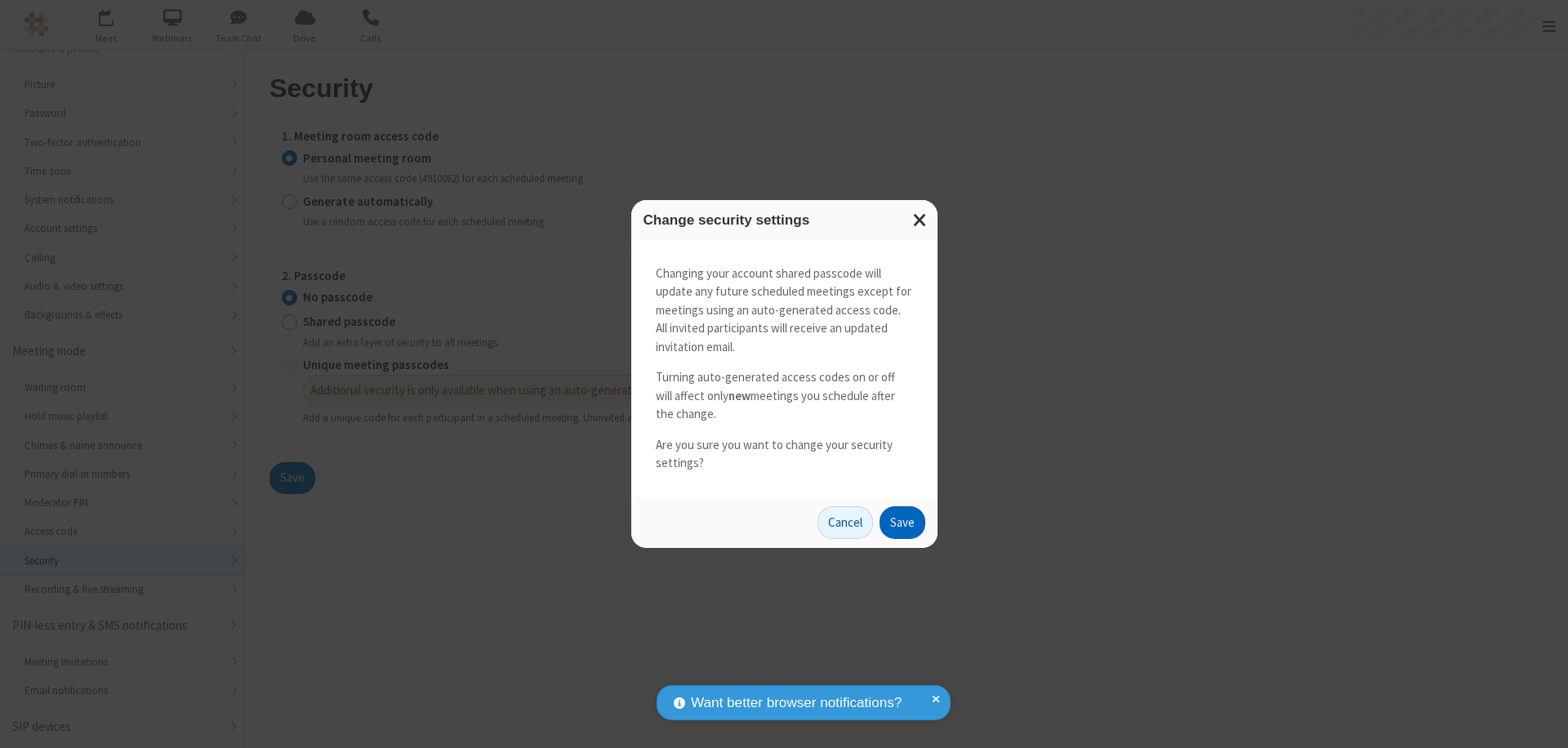
click at [902, 522] on button "Save" at bounding box center [902, 522] width 45 height 32
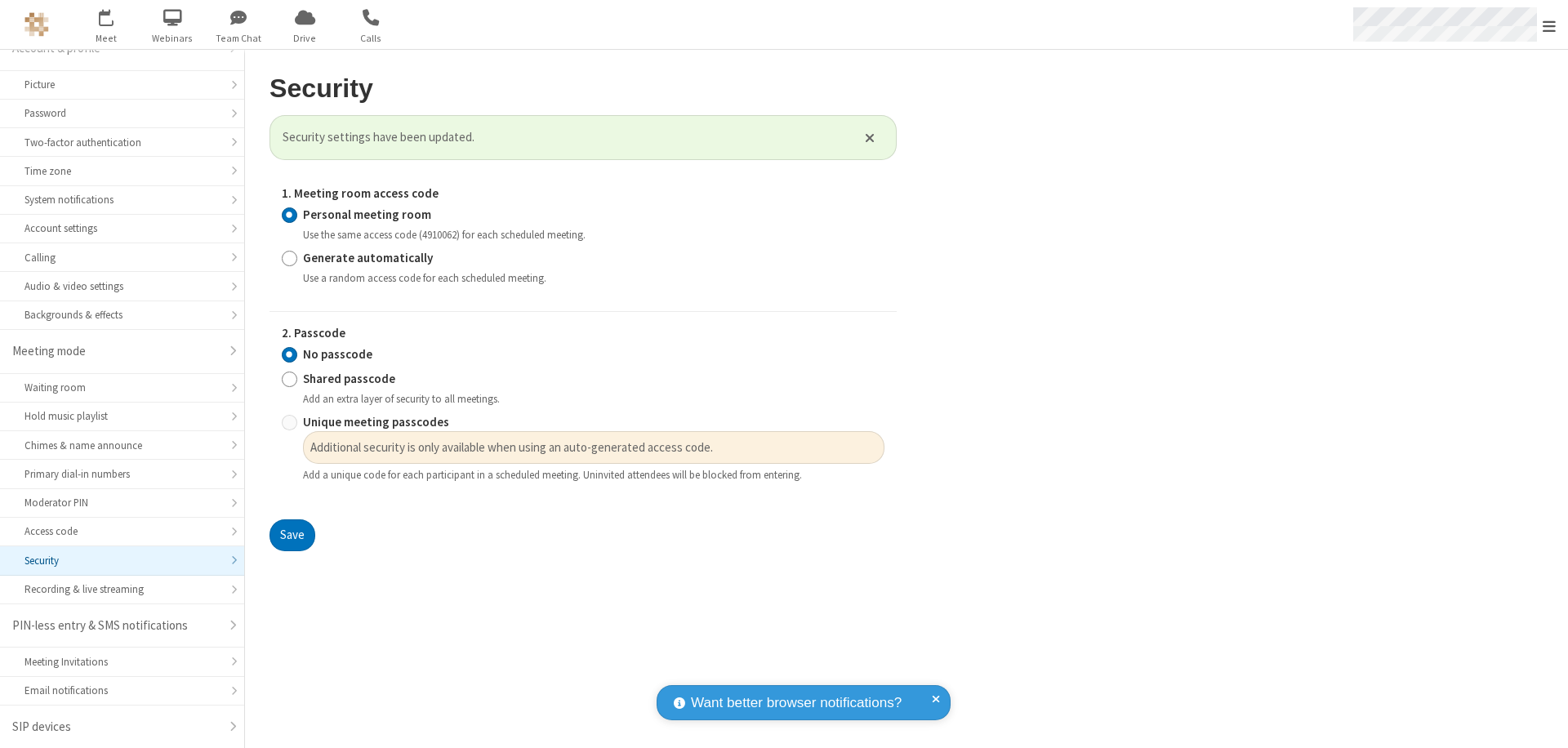
click at [1549, 24] on span "Open menu" at bounding box center [1549, 26] width 13 height 17
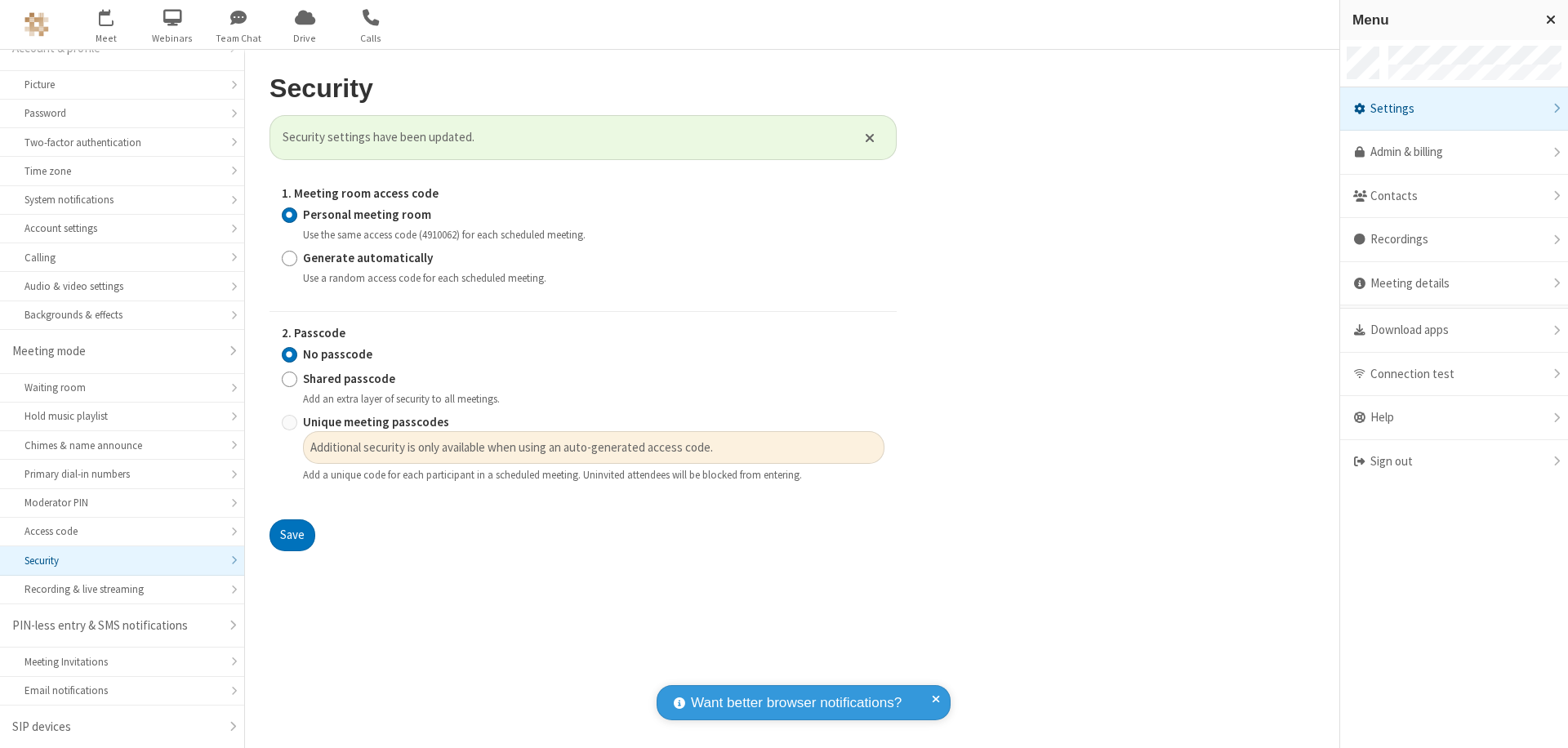
click at [1454, 462] on div "Sign out" at bounding box center [1454, 462] width 228 height 44
